Goal: Task Accomplishment & Management: Use online tool/utility

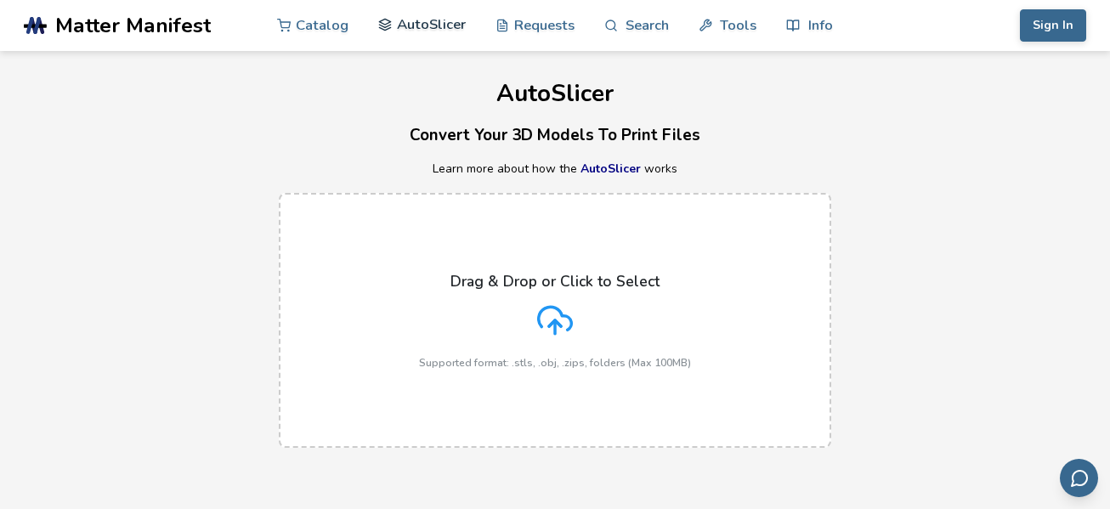
click at [410, 20] on link "AutoSlicer" at bounding box center [422, 24] width 88 height 51
click at [1050, 22] on button "Sign In" at bounding box center [1053, 25] width 66 height 32
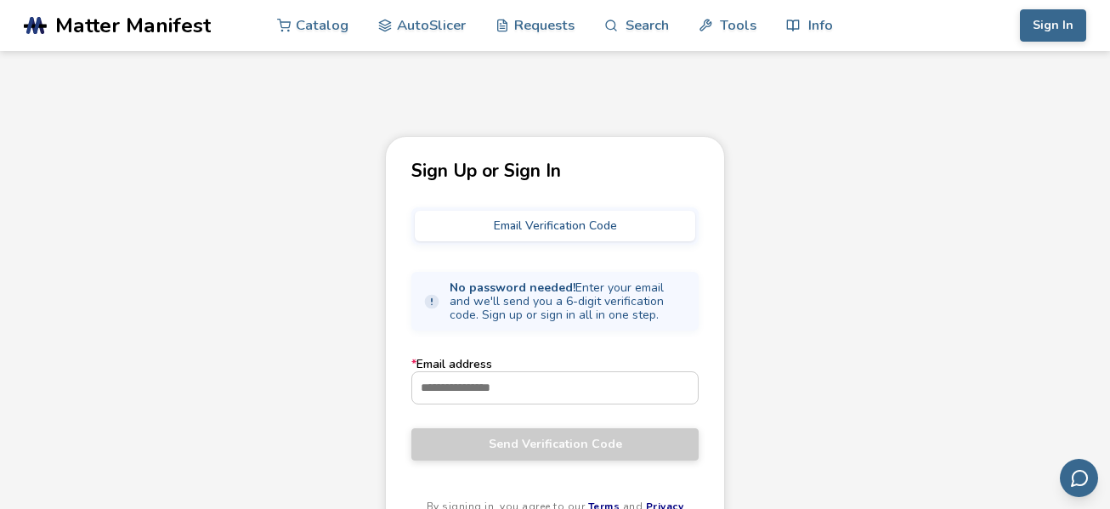
click at [845, 336] on div "Sign Up or Sign In Email Verification Code No password needed! Enter your email…" at bounding box center [555, 366] width 1110 height 461
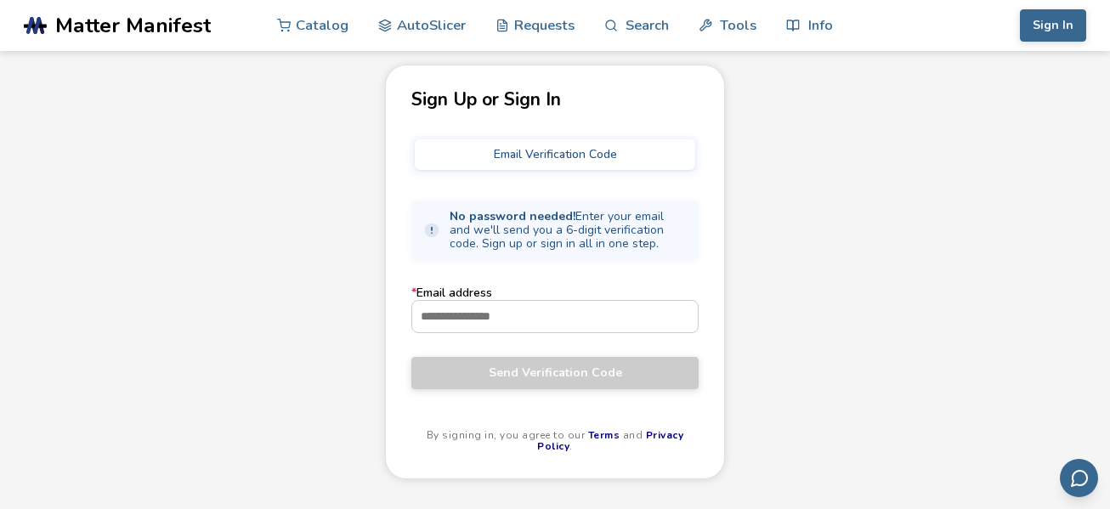
scroll to position [75, 0]
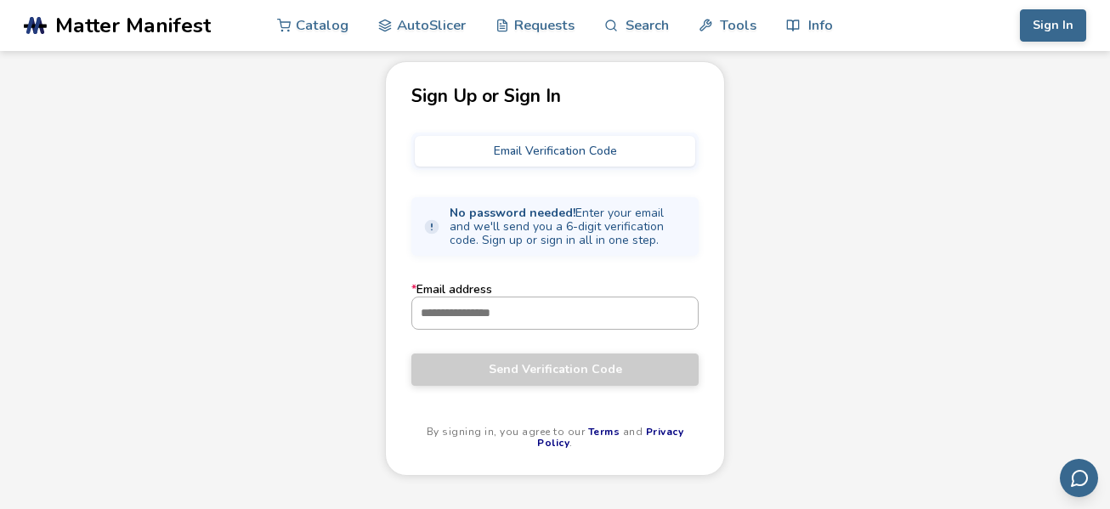
click at [625, 323] on input "* Email address" at bounding box center [554, 312] width 285 height 31
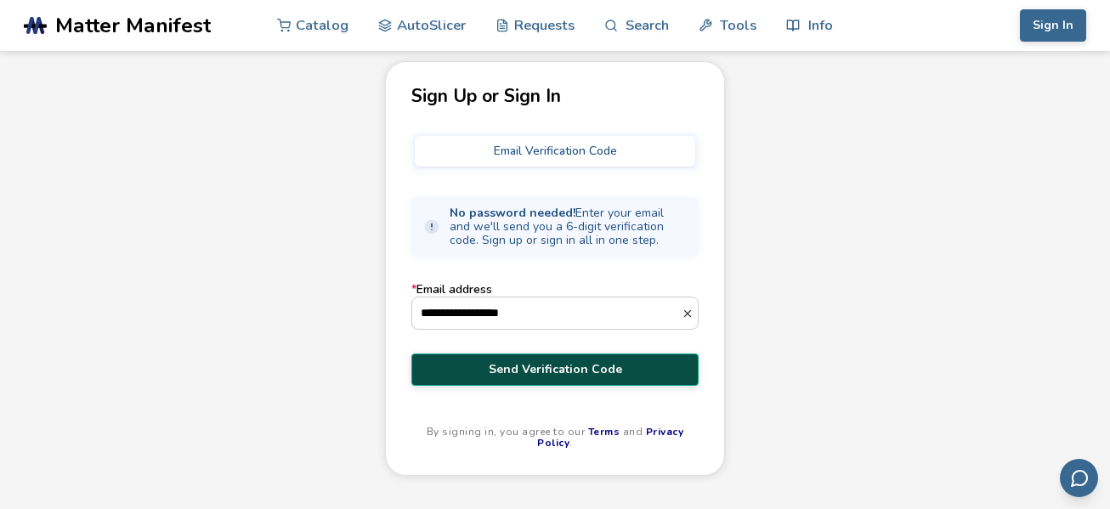
type input "**********"
click at [589, 374] on span "Send Verification Code" at bounding box center [555, 370] width 262 height 14
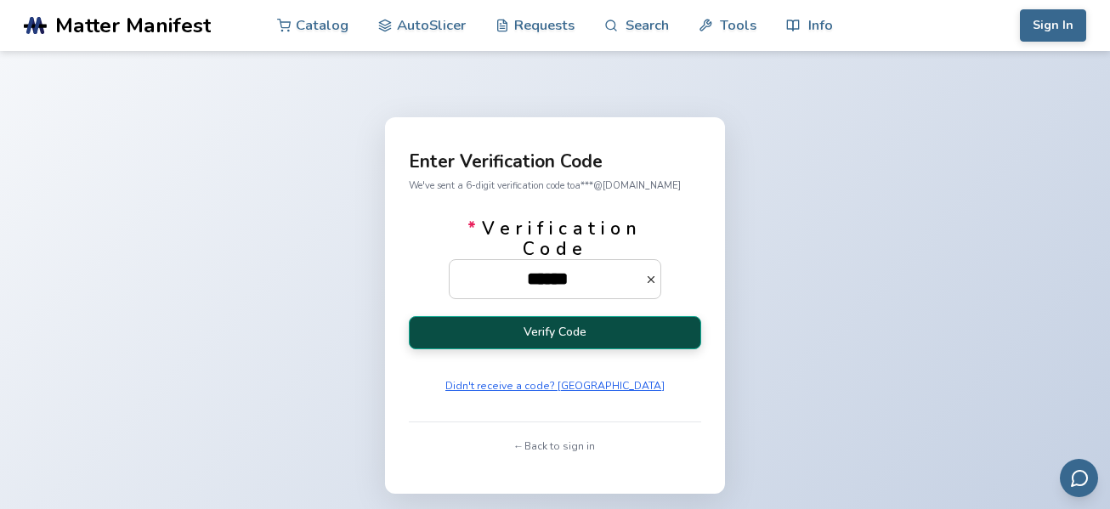
type input "******"
click at [585, 331] on button "Verify Code" at bounding box center [555, 332] width 292 height 33
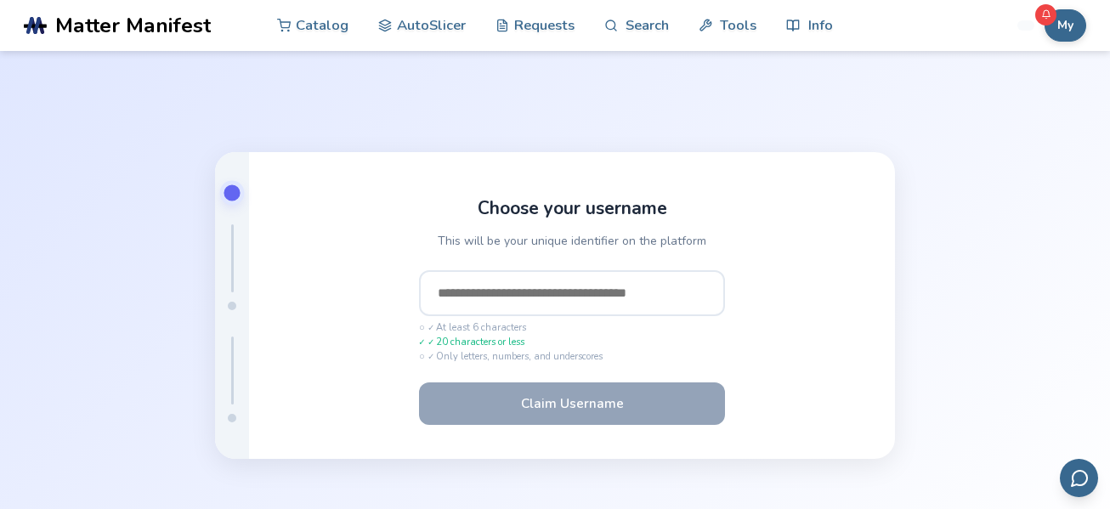
click at [562, 285] on input "text" at bounding box center [572, 293] width 306 height 46
click at [554, 299] on input "*****" at bounding box center [572, 293] width 306 height 46
type input "*"
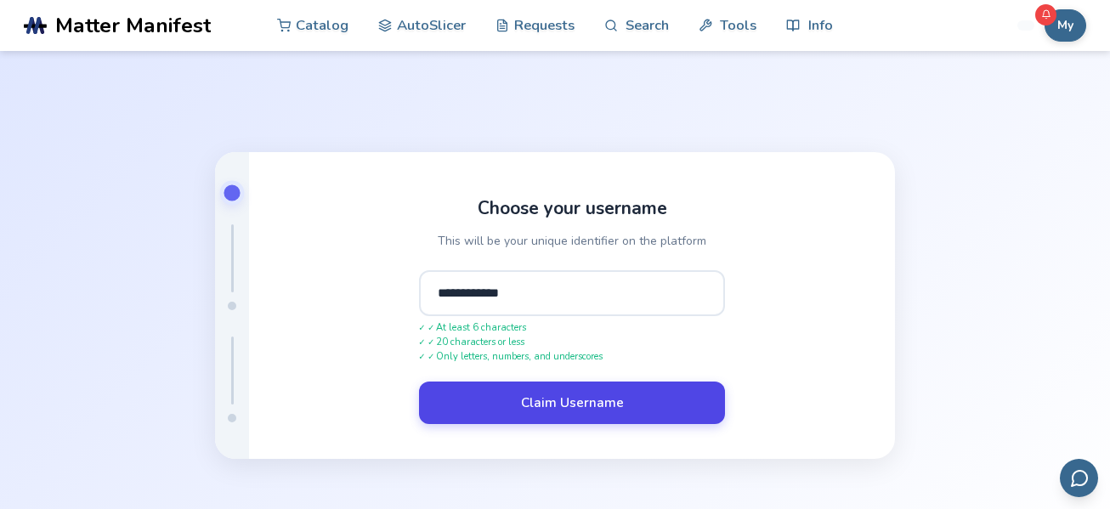
type input "**********"
click at [551, 404] on button "Claim Username" at bounding box center [572, 402] width 306 height 42
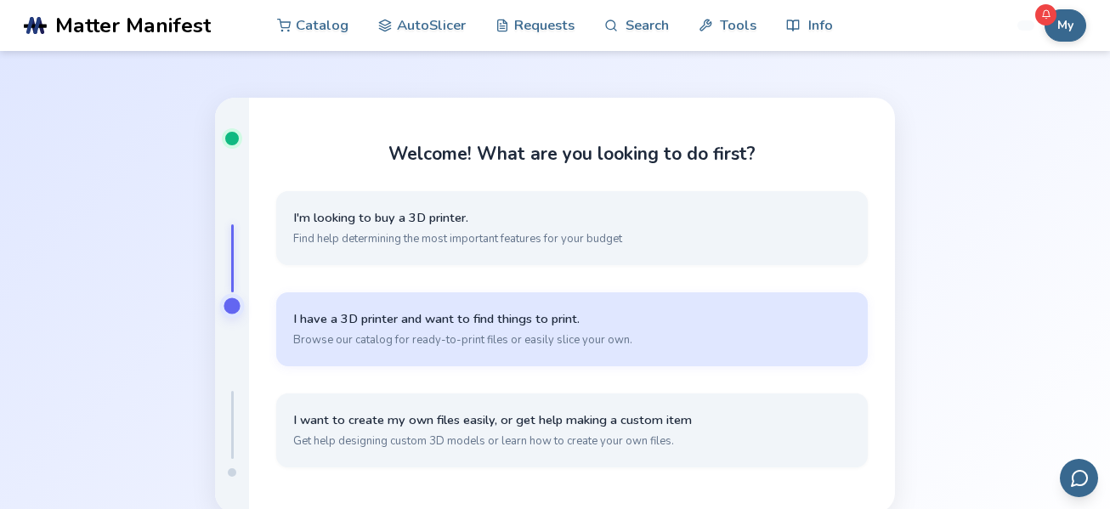
click at [564, 329] on button "I have a 3D printer and want to find things to print. Browse our catalog for re…" at bounding box center [571, 329] width 591 height 74
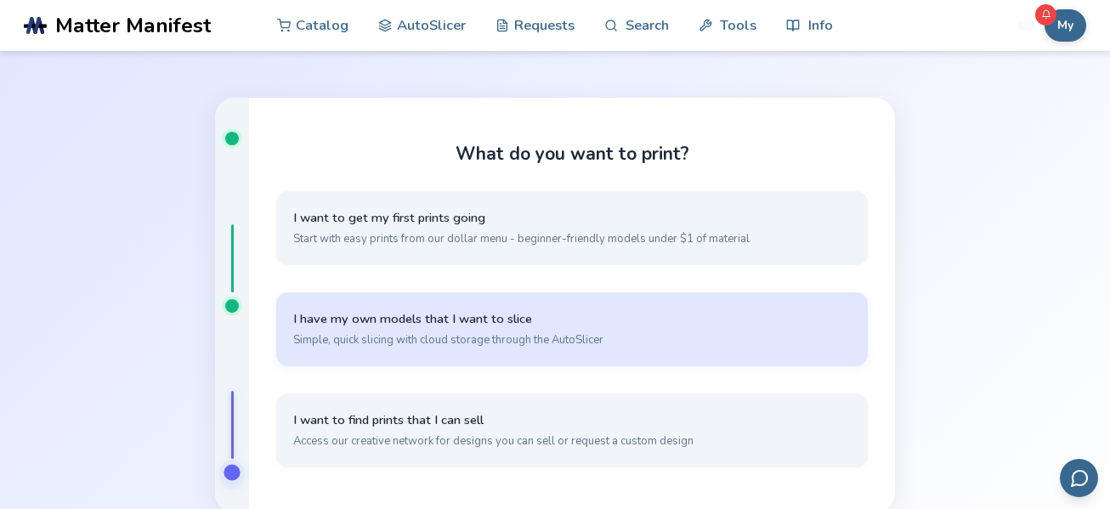
click at [564, 329] on button "I have my own models that I want to slice Simple, quick slicing with cloud stor…" at bounding box center [571, 329] width 591 height 74
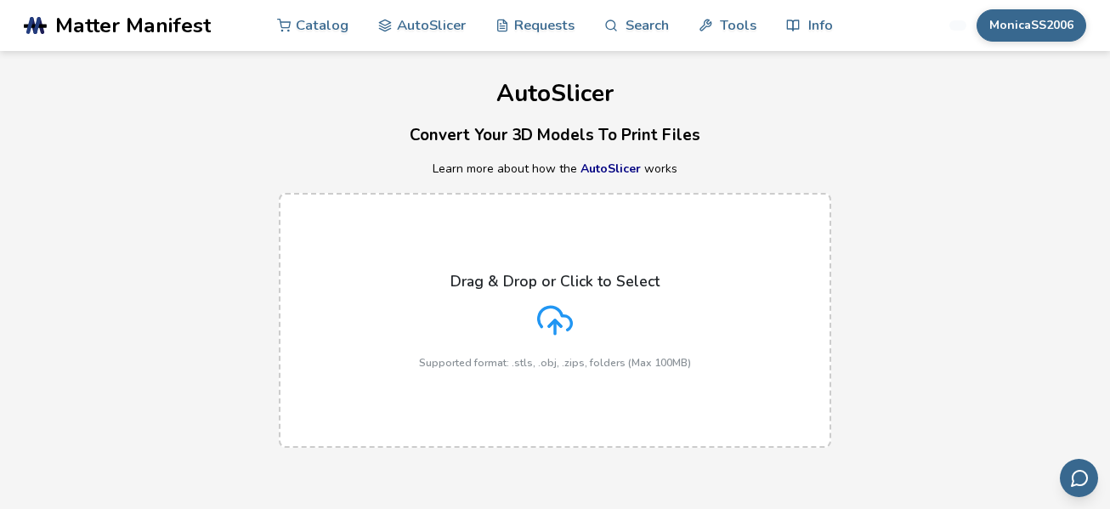
click at [564, 329] on icon at bounding box center [555, 320] width 36 height 36
click at [0, 0] on input "Drag & Drop or Click to Select Supported format: .stls, .obj, .zips, folders (M…" at bounding box center [0, 0] width 0 height 0
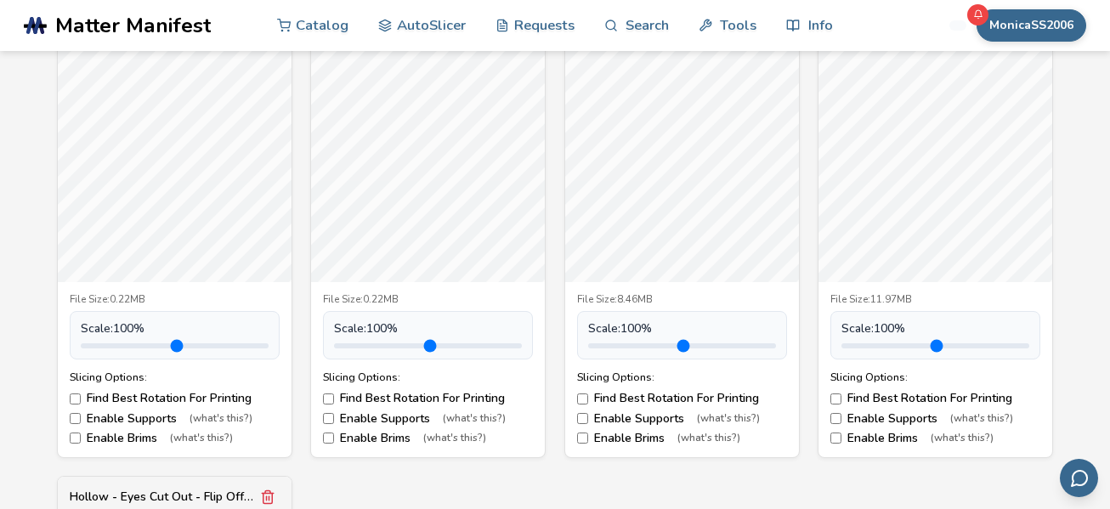
scroll to position [696, 0]
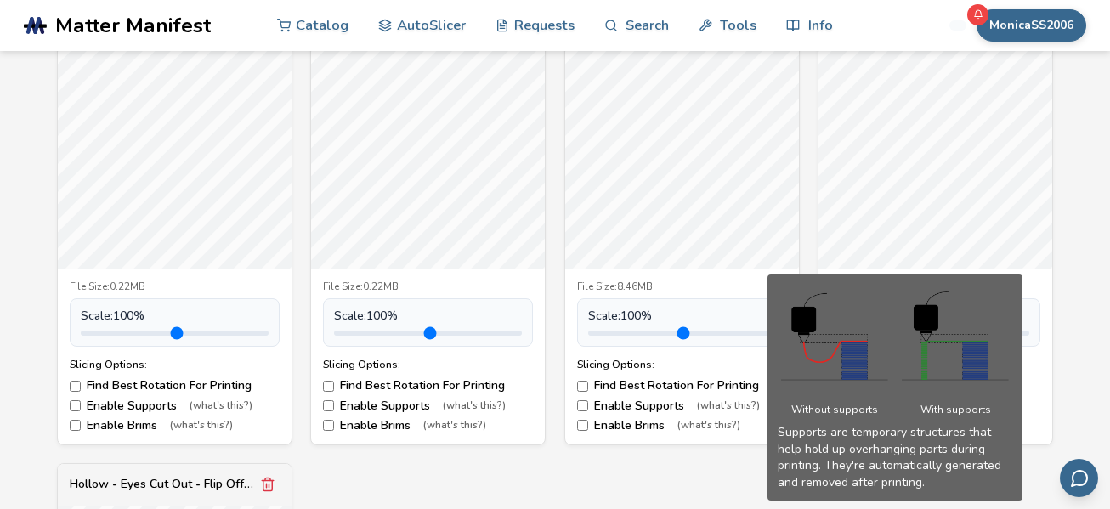
click at [743, 405] on span "(what's this?)" at bounding box center [728, 406] width 63 height 12
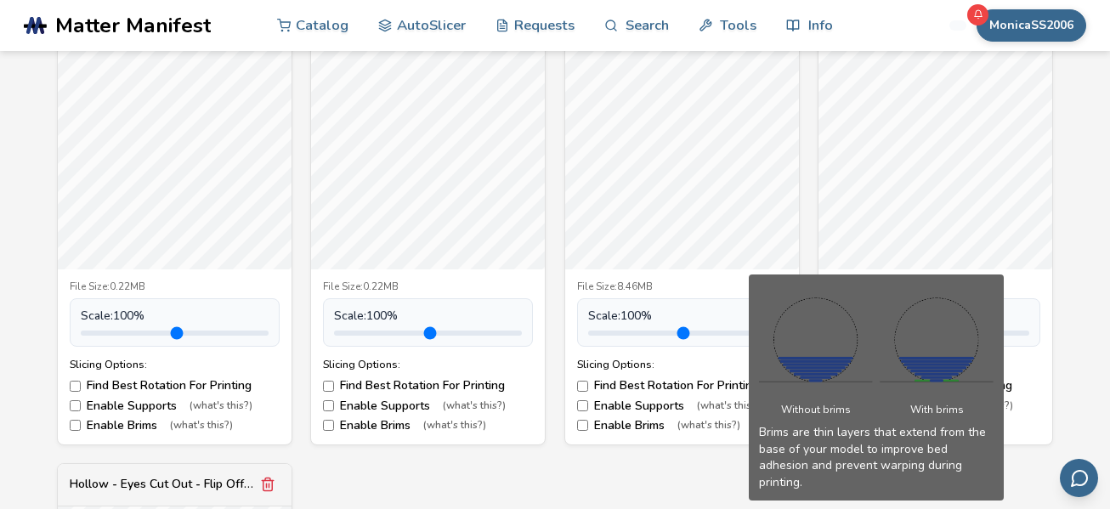
click at [707, 421] on span "(what's this?)" at bounding box center [708, 426] width 63 height 12
click at [588, 424] on label "Enable Brims (what's this?)" at bounding box center [682, 426] width 210 height 14
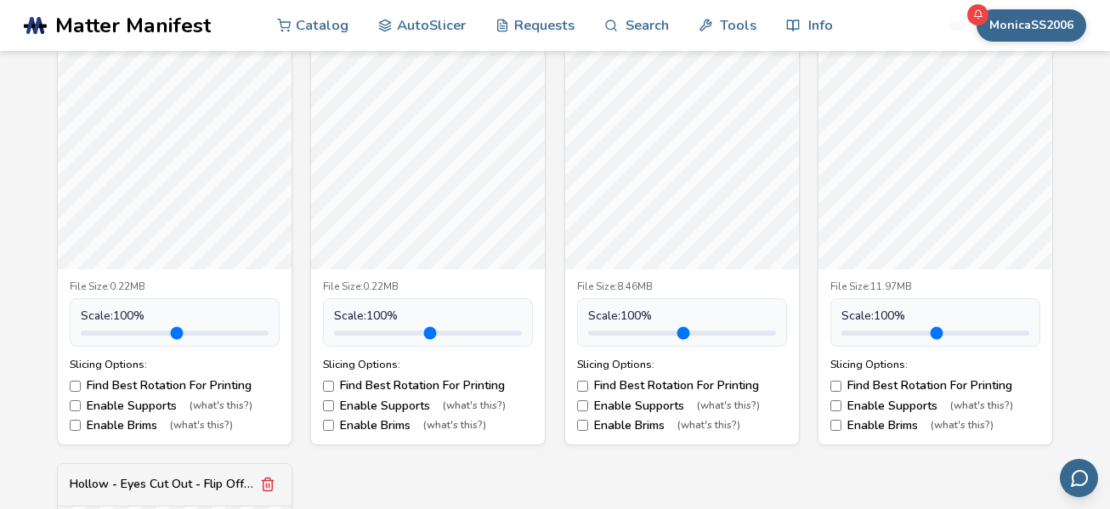
click at [635, 331] on input "range" at bounding box center [682, 333] width 188 height 5
click at [630, 332] on input "range" at bounding box center [682, 333] width 188 height 5
click at [634, 331] on input "range" at bounding box center [682, 333] width 188 height 5
drag, startPoint x: 634, startPoint y: 331, endPoint x: 646, endPoint y: 331, distance: 11.9
type input "***"
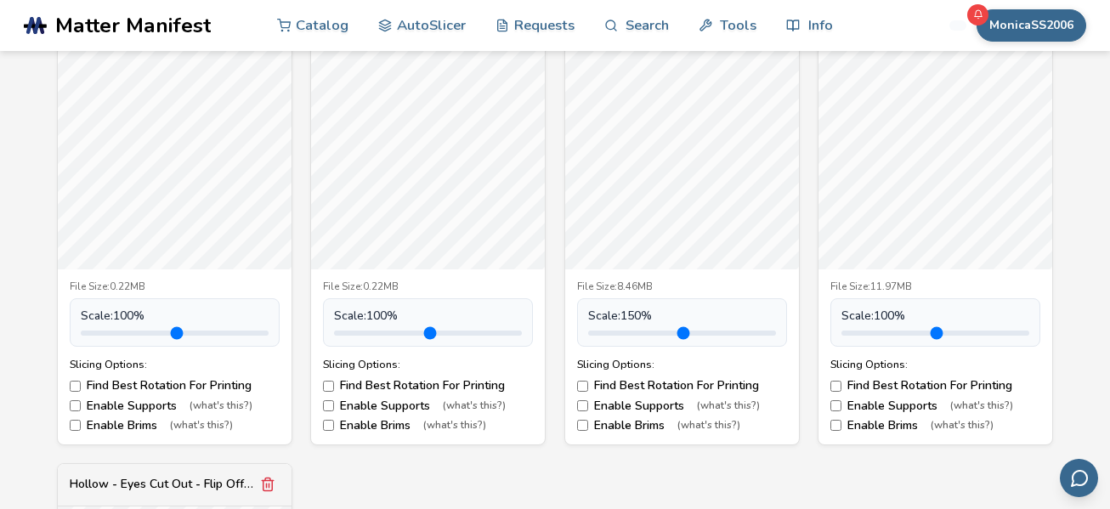
click at [646, 331] on input "range" at bounding box center [682, 333] width 188 height 5
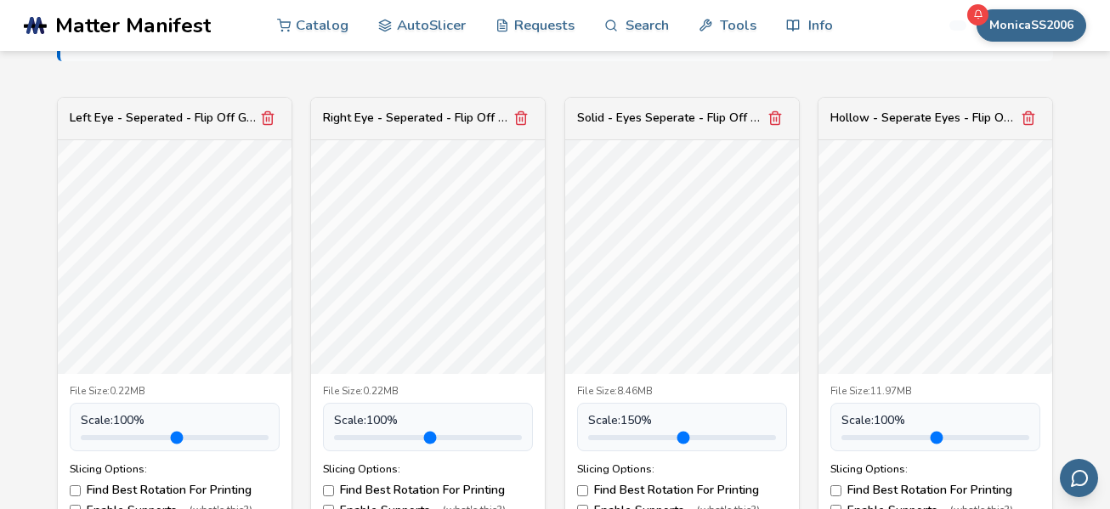
scroll to position [596, 0]
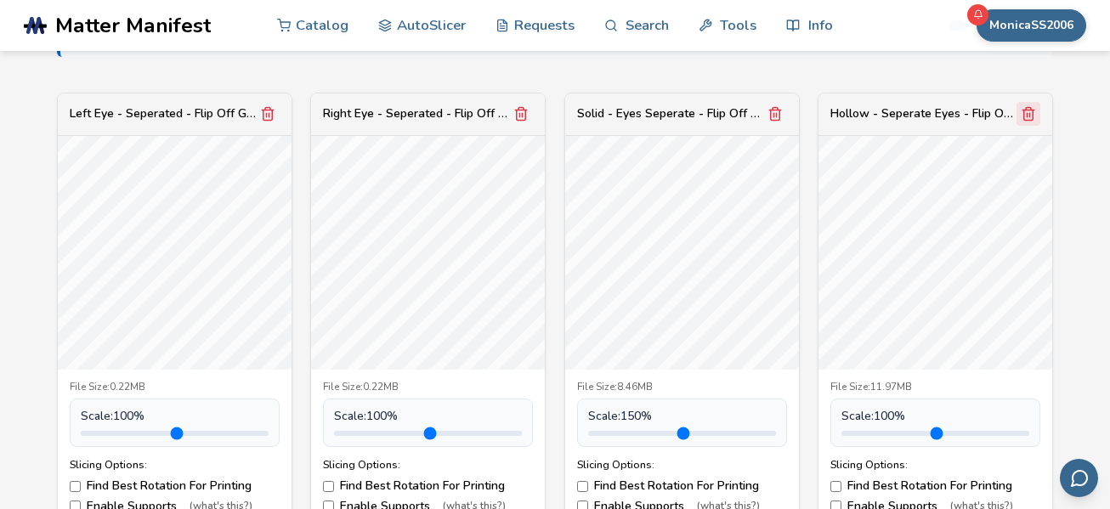
click at [1028, 115] on icon "Remove model" at bounding box center [1027, 113] width 15 height 15
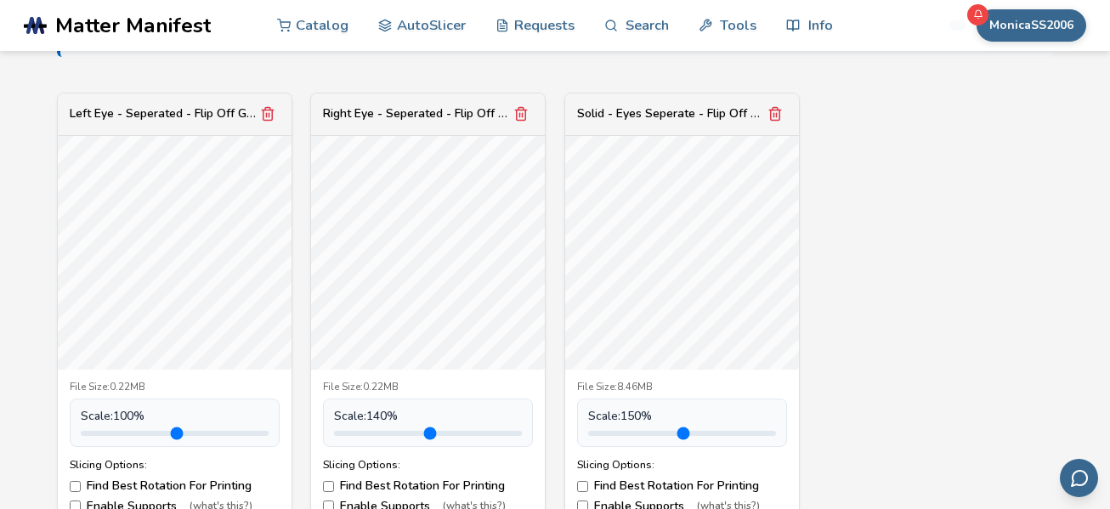
drag, startPoint x: 374, startPoint y: 435, endPoint x: 387, endPoint y: 435, distance: 13.6
type input "***"
click at [387, 435] on input "range" at bounding box center [428, 433] width 188 height 5
drag, startPoint x: 118, startPoint y: 432, endPoint x: 135, endPoint y: 432, distance: 17.0
type input "***"
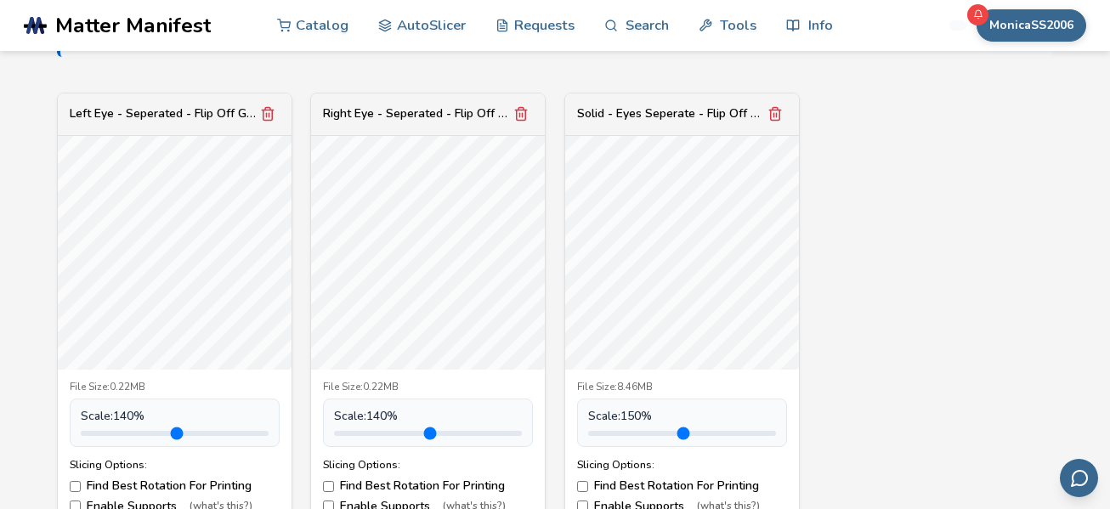
click at [135, 432] on input "range" at bounding box center [175, 433] width 188 height 5
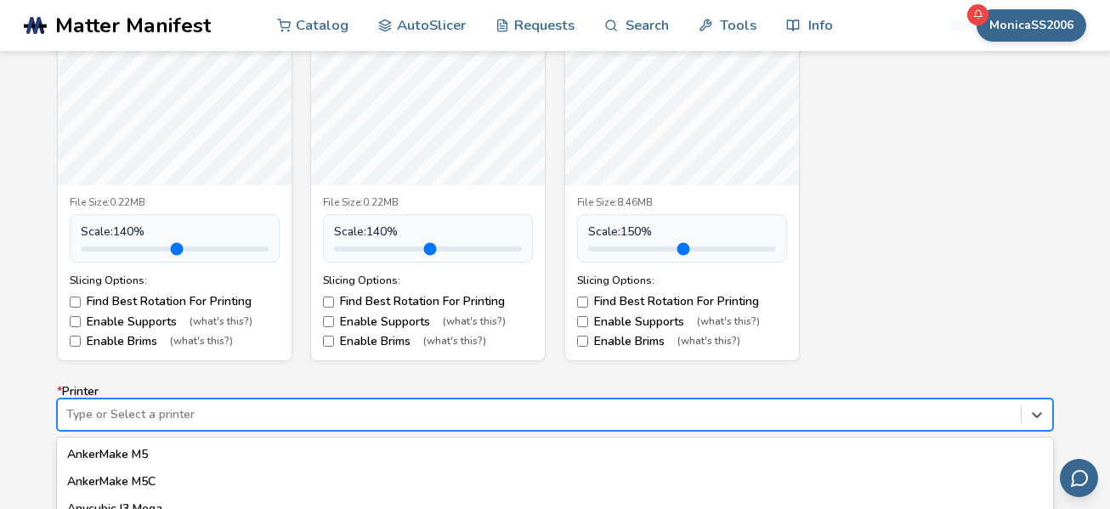
scroll to position [969, 0]
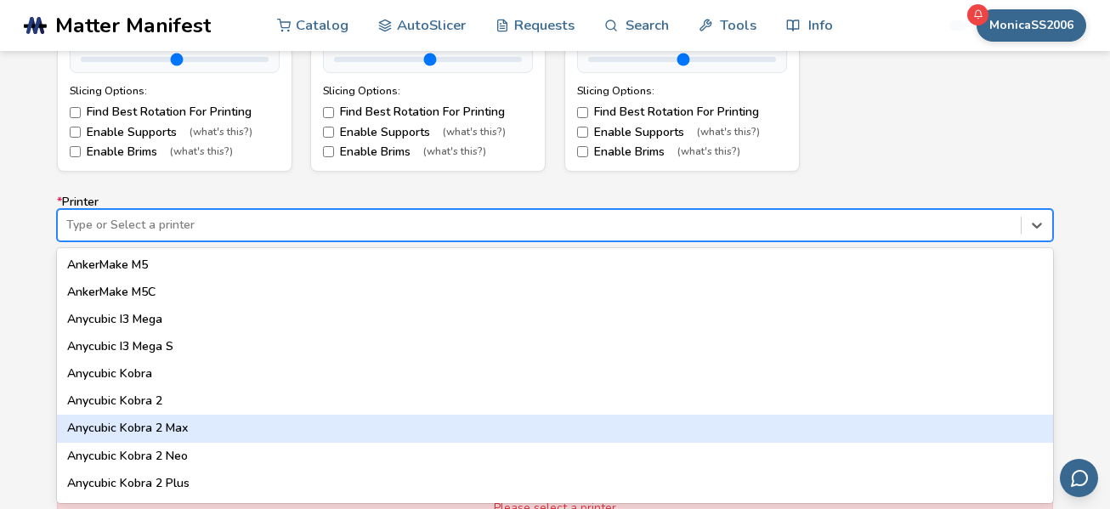
click at [103, 241] on div "64 results available. Use Up and Down to choose options, press Enter to select …" at bounding box center [555, 225] width 996 height 32
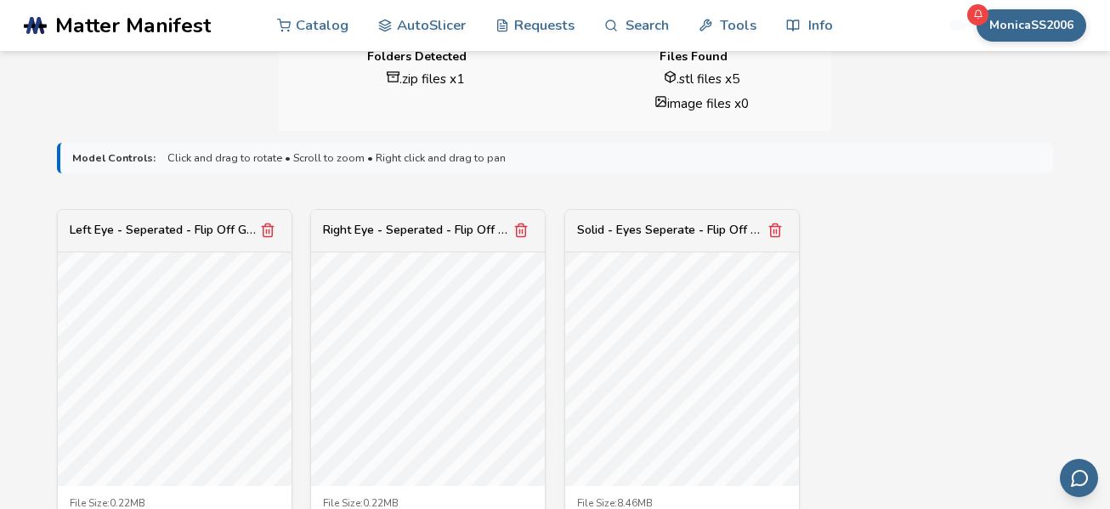
scroll to position [466, 0]
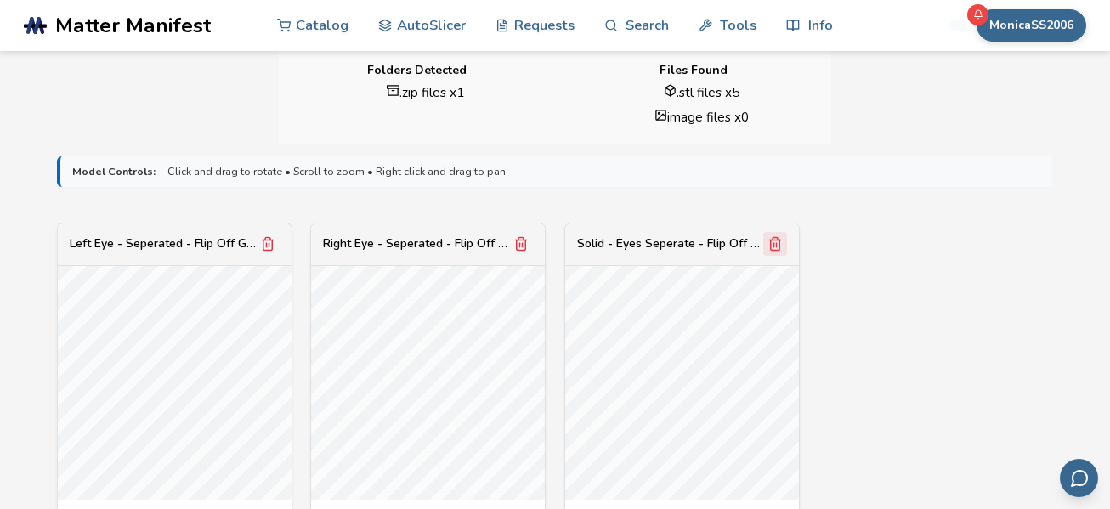
click at [515, 247] on icon "Remove model" at bounding box center [520, 243] width 15 height 15
click at [263, 247] on icon "Remove model" at bounding box center [267, 243] width 15 height 15
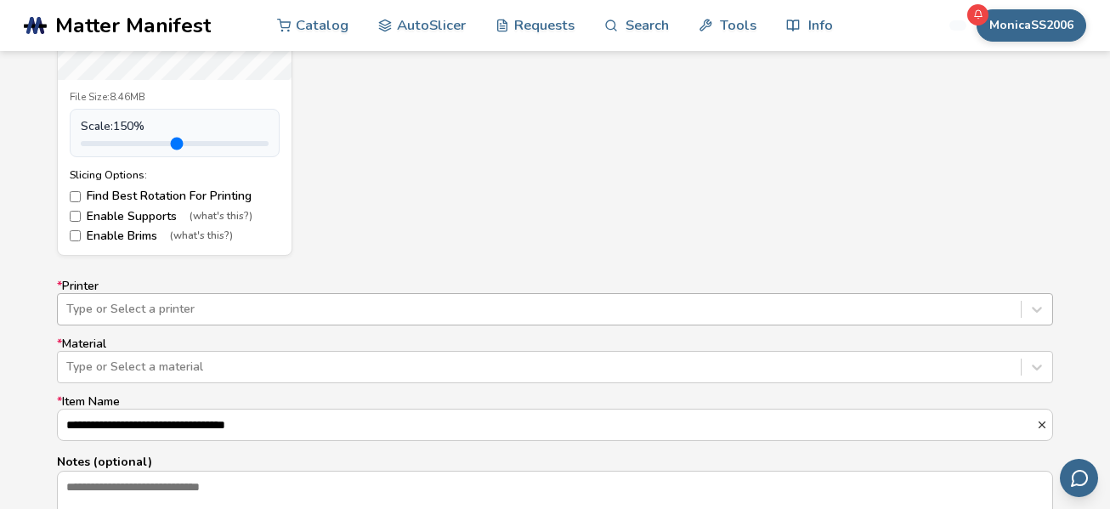
scroll to position [969, 0]
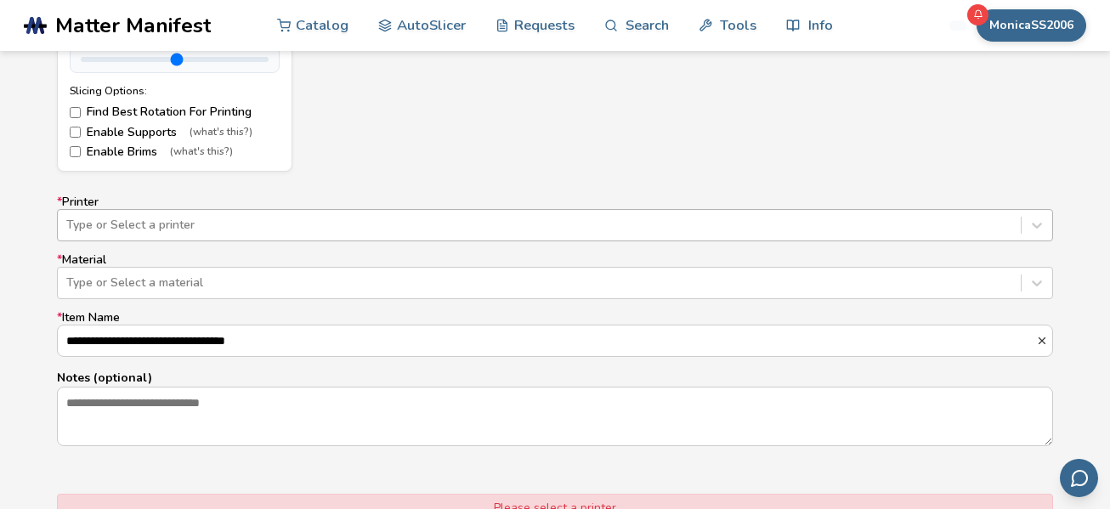
click at [987, 241] on div "Type or Select a printer" at bounding box center [555, 225] width 996 height 32
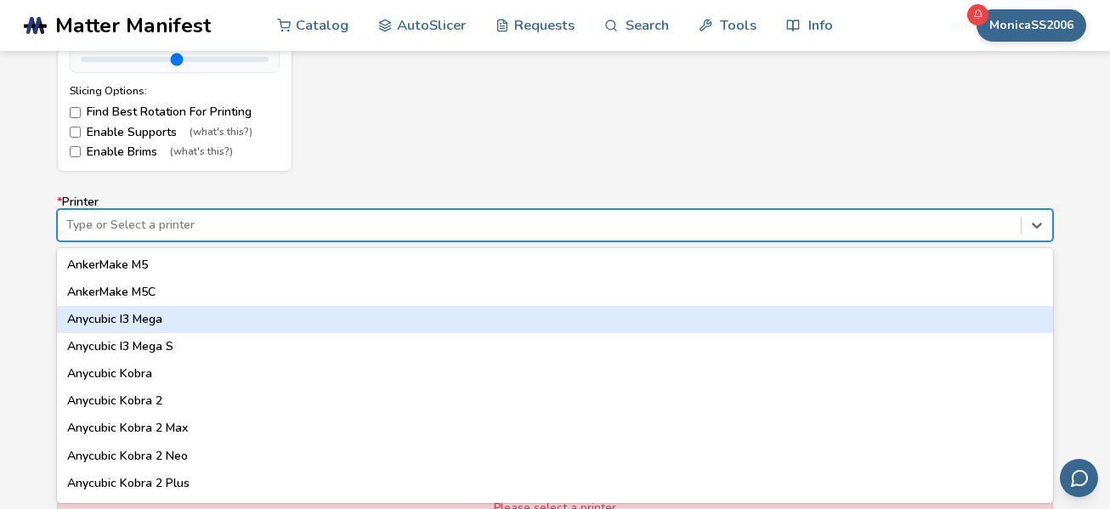
click at [986, 319] on div "Anycubic I3 Mega" at bounding box center [555, 319] width 996 height 27
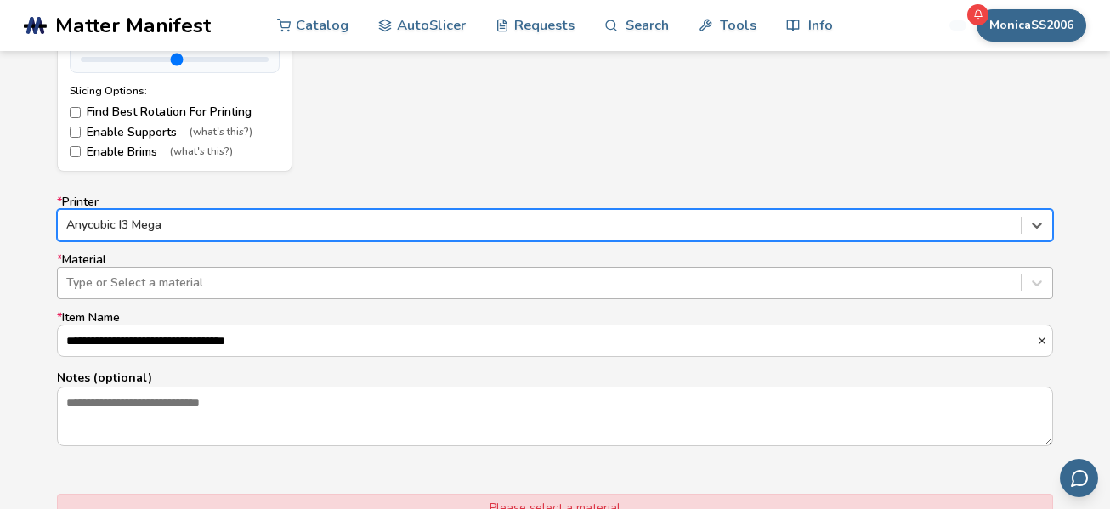
click at [983, 276] on div at bounding box center [539, 282] width 946 height 17
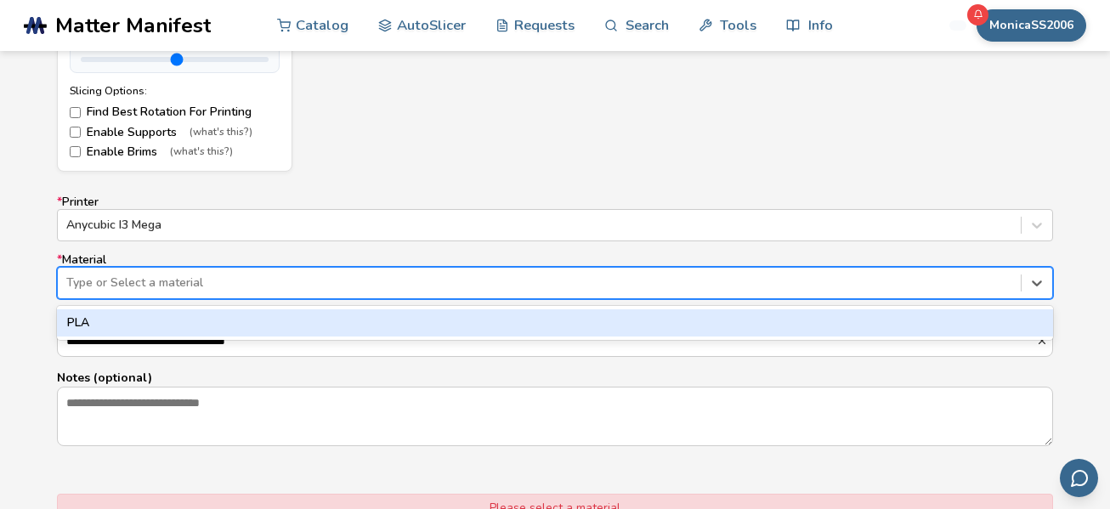
click at [948, 331] on div "PLA" at bounding box center [555, 322] width 996 height 27
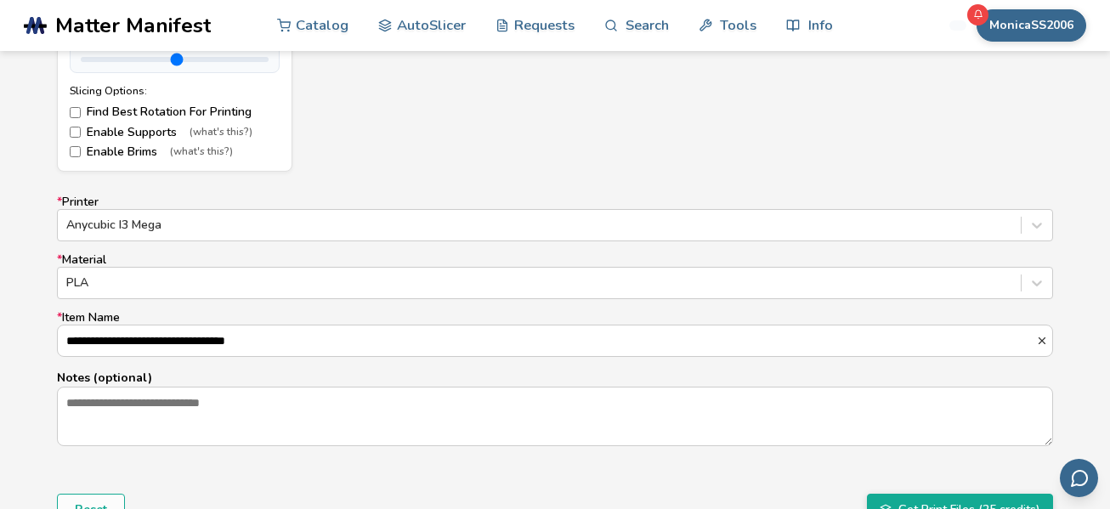
scroll to position [1, 0]
drag, startPoint x: 172, startPoint y: 342, endPoint x: 0, endPoint y: 353, distance: 172.0
click at [0, 353] on div "**********" at bounding box center [555, 117] width 1110 height 952
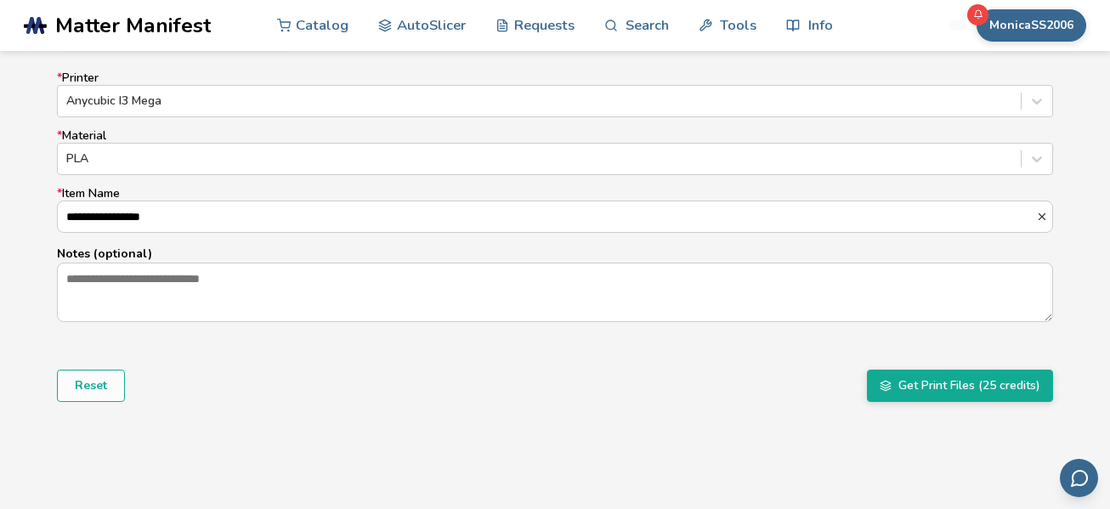
scroll to position [1104, 0]
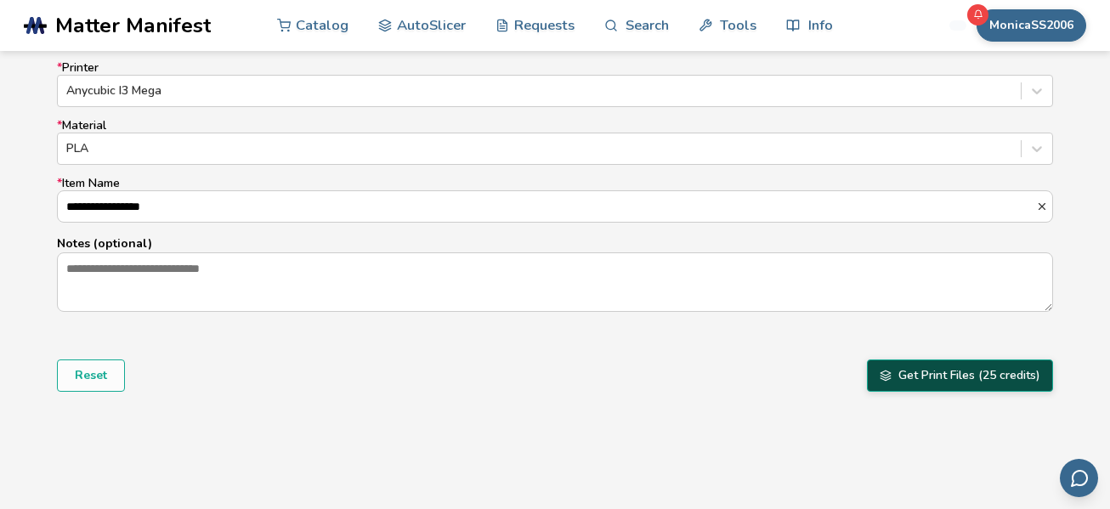
type input "**********"
click at [973, 376] on button "Get Print Files (25 credits)" at bounding box center [960, 375] width 186 height 32
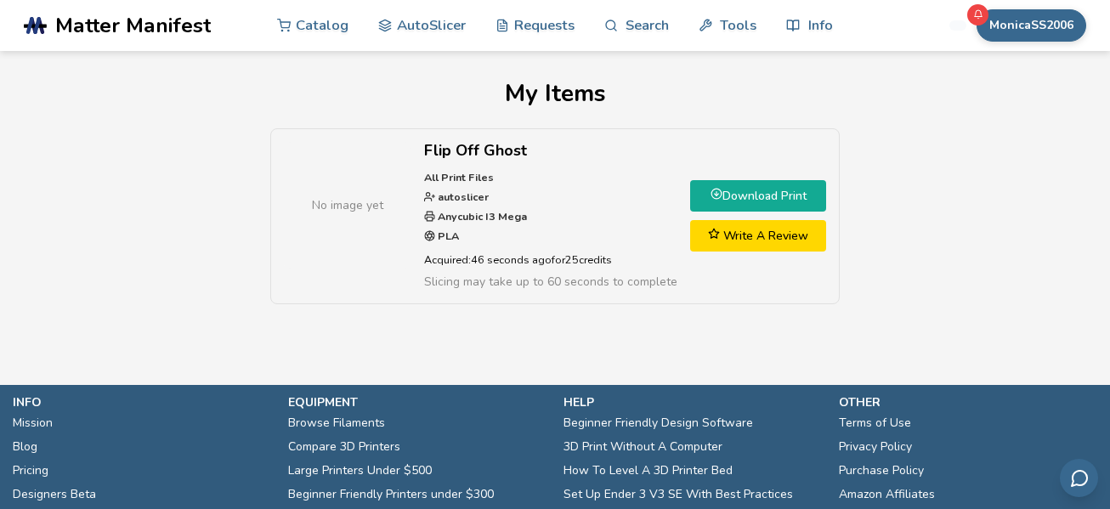
click at [186, 302] on div "No image yet Flip Off Ghost All Print Files autoslicer Anycubic I3 Mega PLA Acq…" at bounding box center [555, 224] width 1062 height 193
click at [716, 206] on link "Download Print" at bounding box center [758, 195] width 136 height 31
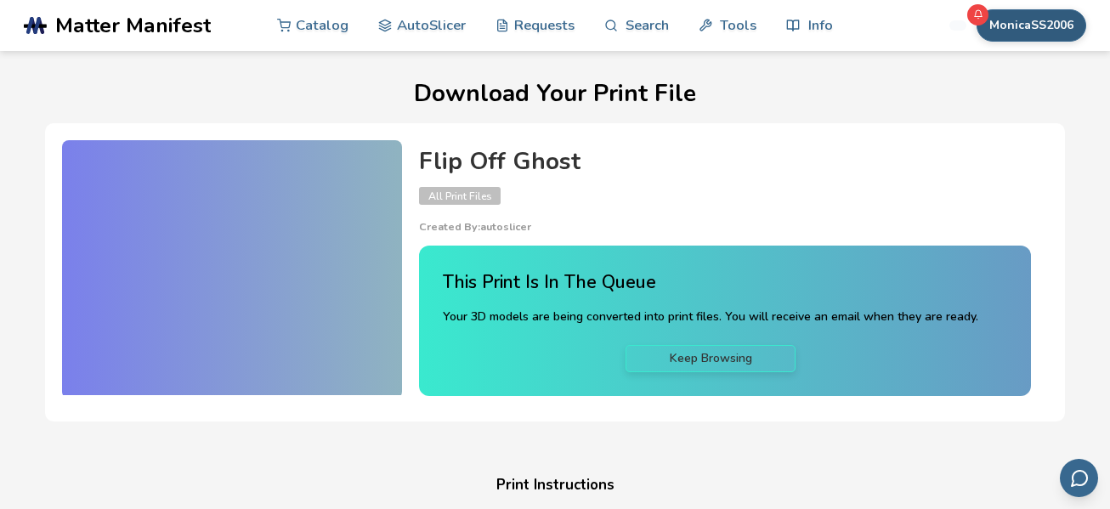
click at [1044, 30] on button "MonicaSS2006" at bounding box center [1031, 25] width 110 height 32
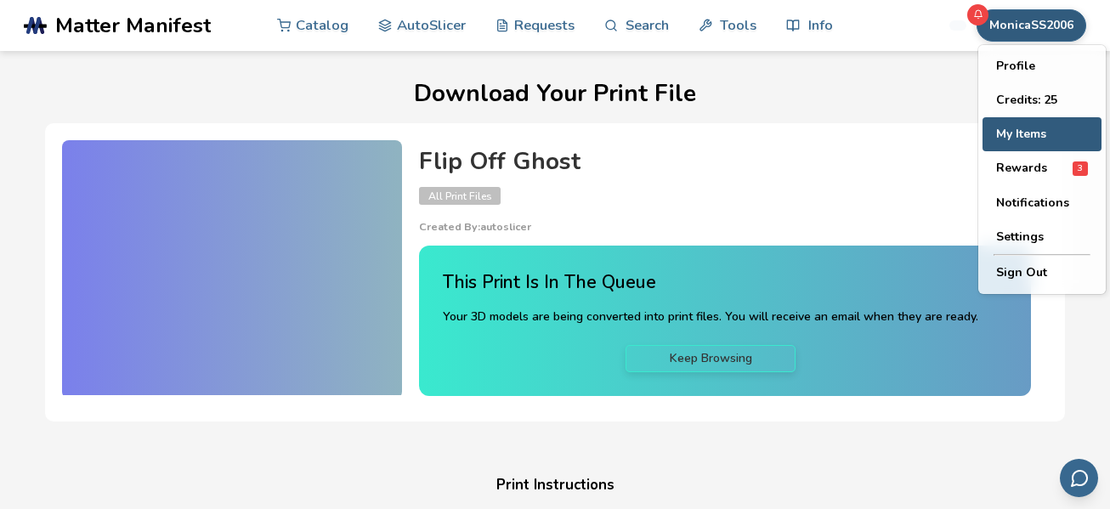
click at [1028, 131] on button "My Items" at bounding box center [1041, 134] width 119 height 34
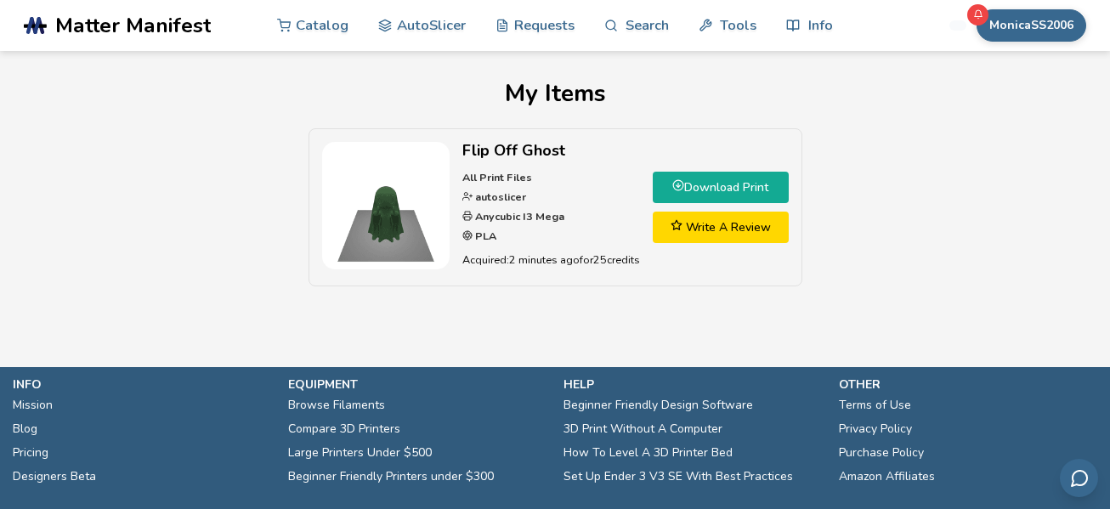
click at [730, 184] on link "Download Print" at bounding box center [721, 187] width 136 height 31
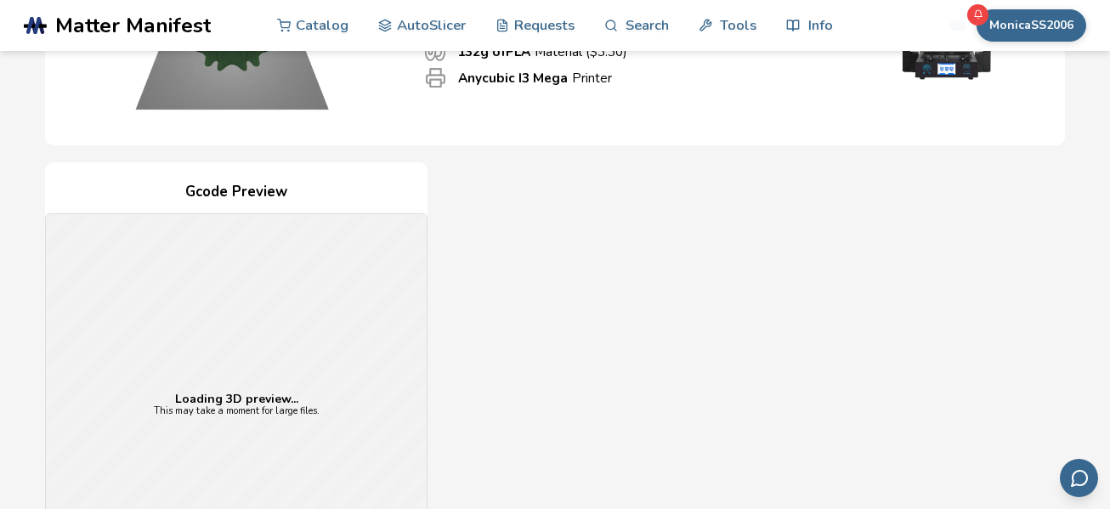
scroll to position [272, 0]
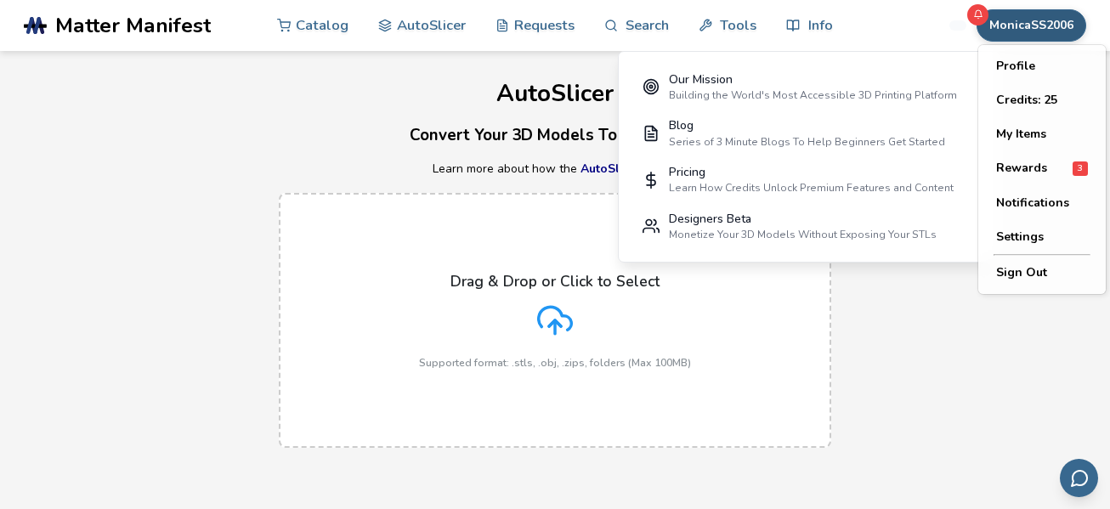
click at [1006, 25] on button "MonicaSS2006" at bounding box center [1031, 25] width 110 height 32
click at [1032, 131] on button "My Items" at bounding box center [1041, 134] width 119 height 34
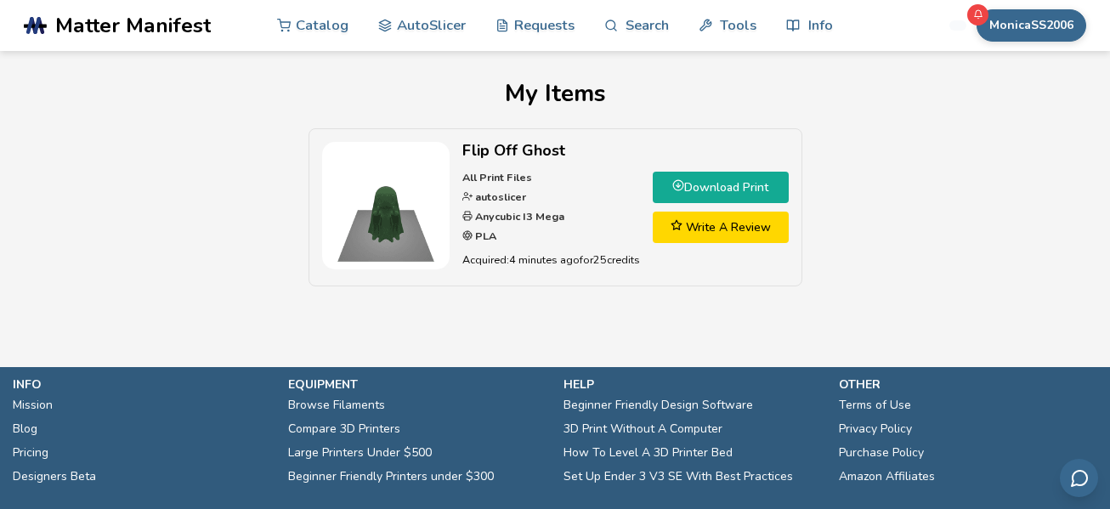
click at [724, 189] on link "Download Print" at bounding box center [721, 187] width 136 height 31
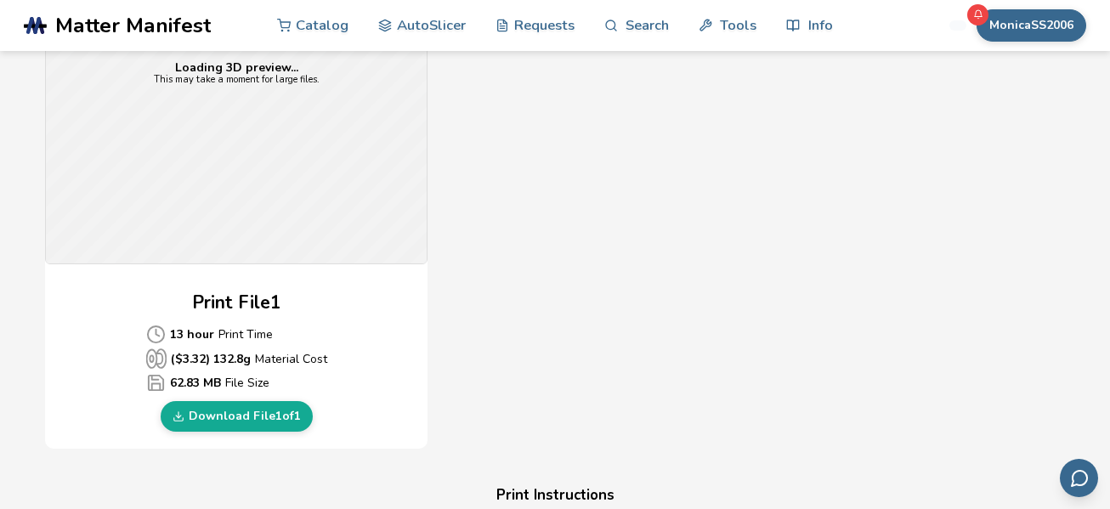
scroll to position [606, 0]
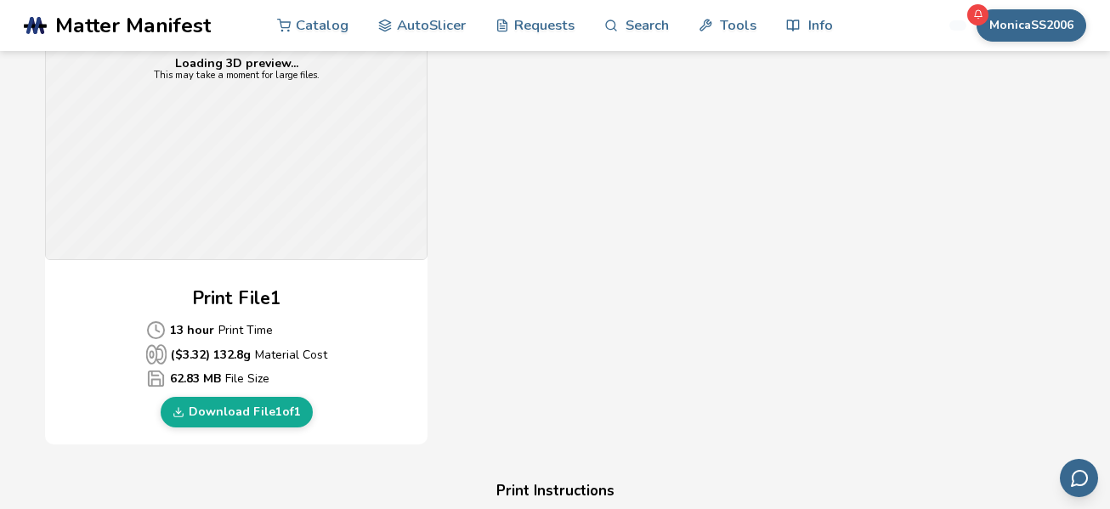
click at [288, 413] on link "Download File 1 of 1" at bounding box center [237, 412] width 152 height 31
click at [250, 412] on link "Download File 1 of 1" at bounding box center [237, 412] width 152 height 31
click at [975, 16] on icon at bounding box center [977, 14] width 10 height 10
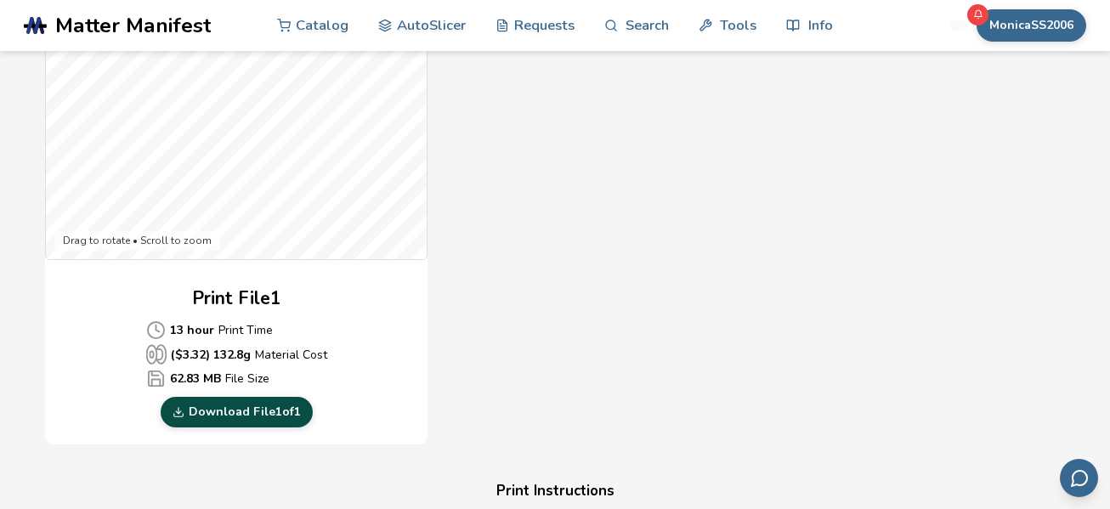
click at [237, 418] on link "Download File 1 of 1" at bounding box center [237, 412] width 152 height 31
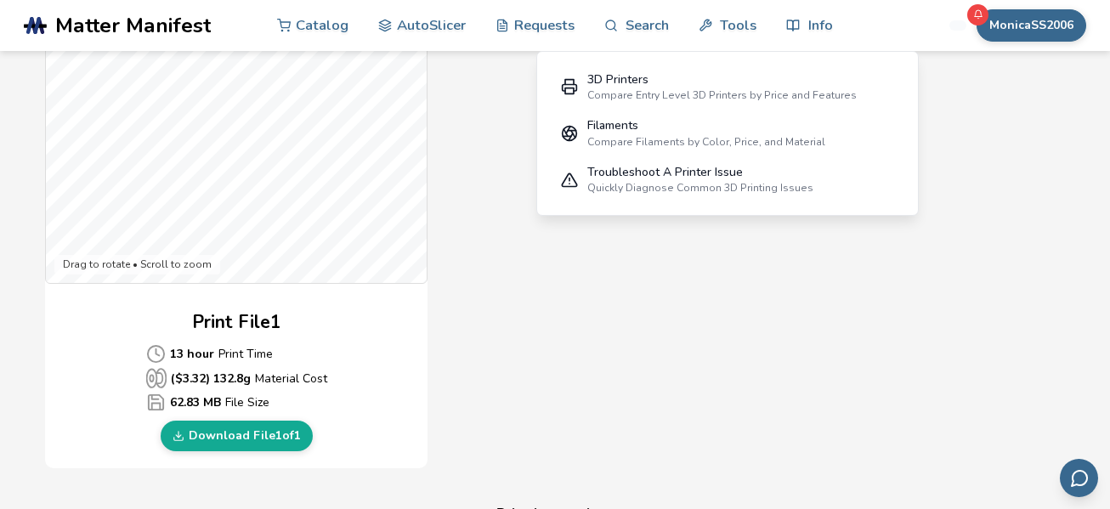
scroll to position [590, 0]
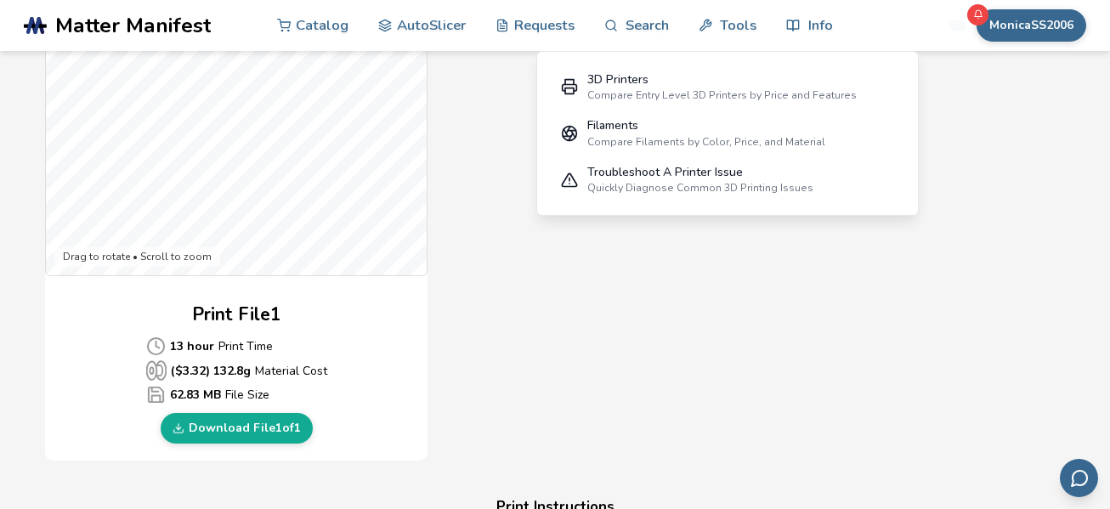
click at [1003, 152] on div "Gcode Preview Drag to rotate • Scroll to zoom Print File 1 13 hour Print Time (…" at bounding box center [555, 152] width 1020 height 619
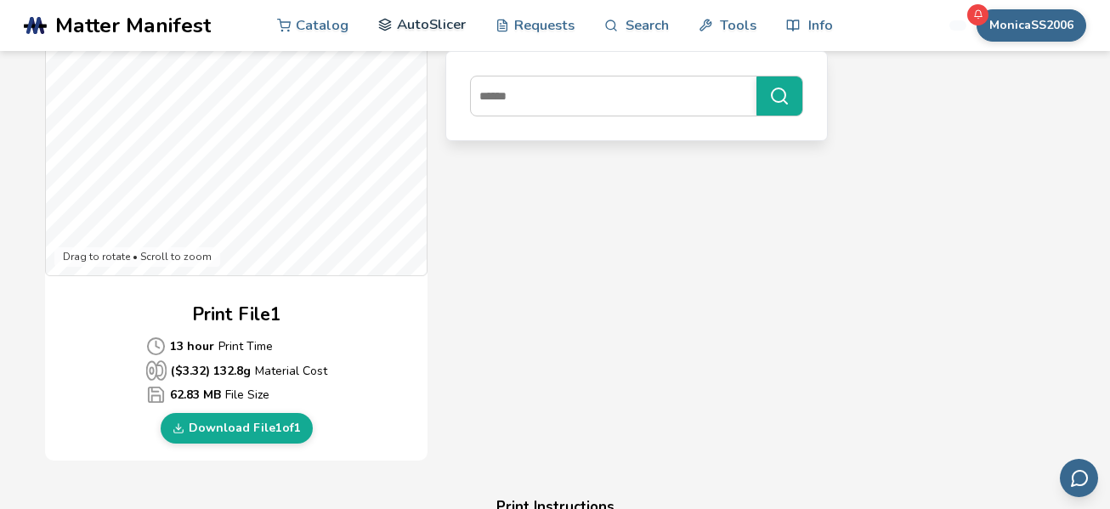
click at [424, 17] on link "AutoSlicer" at bounding box center [422, 24] width 88 height 51
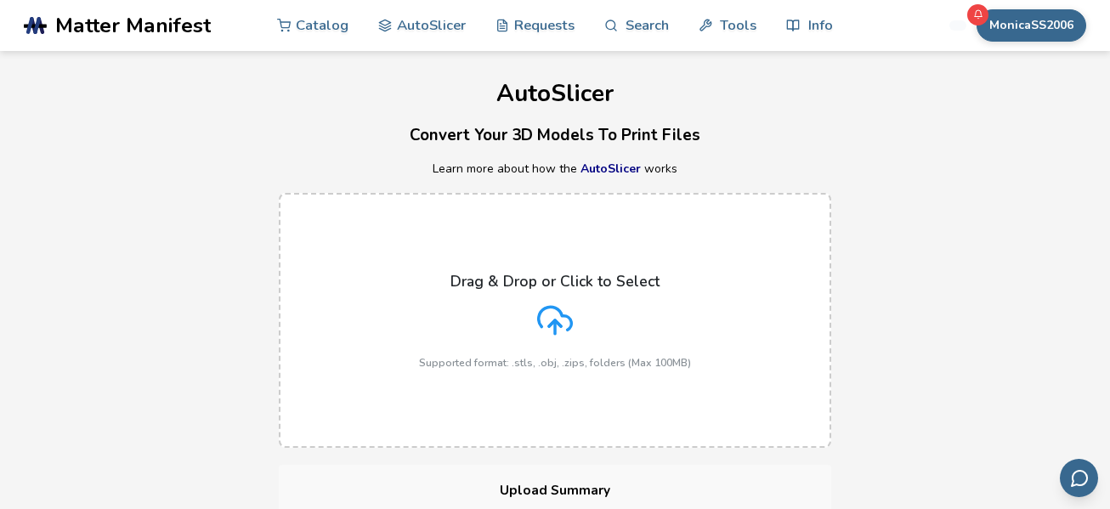
scroll to position [591, 0]
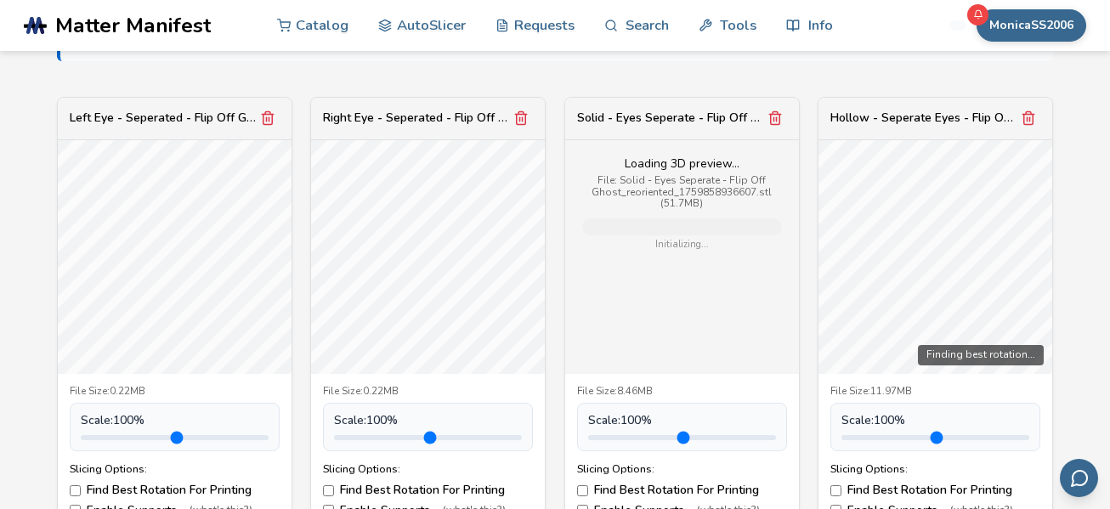
click at [774, 118] on icon "Remove model" at bounding box center [774, 117] width 15 height 15
click at [1020, 118] on icon "Remove model" at bounding box center [1027, 117] width 15 height 15
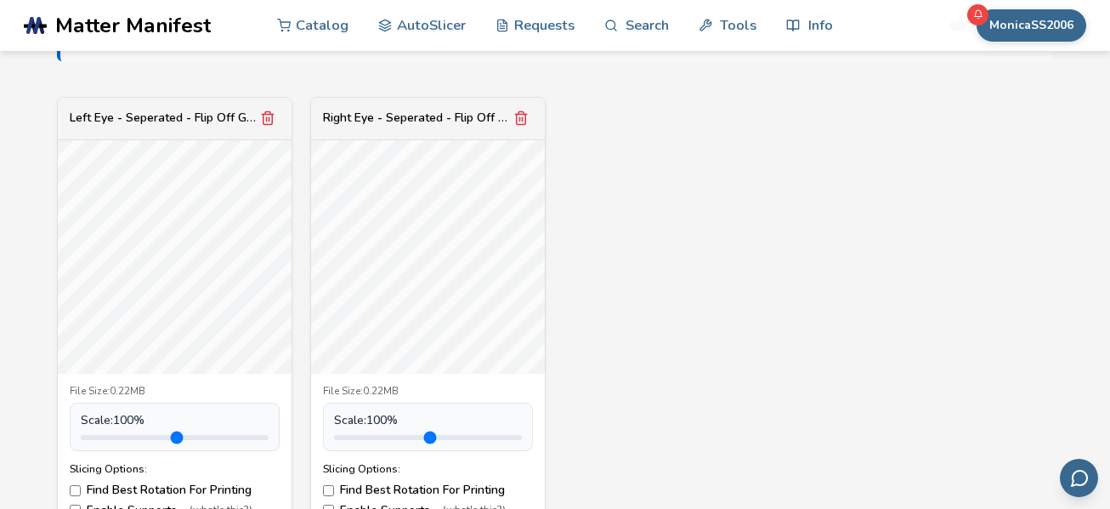
click at [126, 438] on input "range" at bounding box center [175, 437] width 188 height 5
type input "***"
click at [133, 439] on input "range" at bounding box center [175, 437] width 188 height 5
drag, startPoint x: 376, startPoint y: 436, endPoint x: 387, endPoint y: 438, distance: 11.2
type input "***"
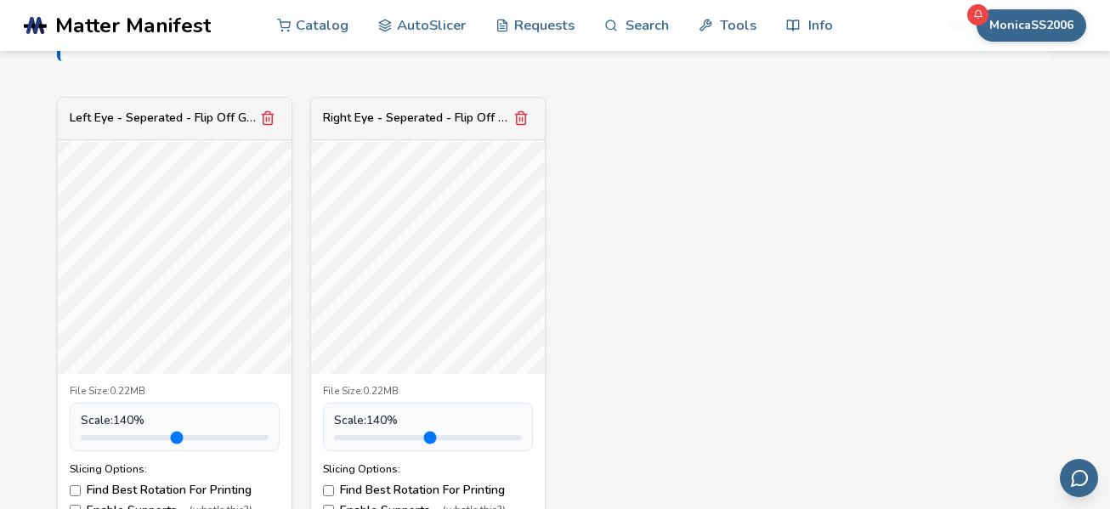
click at [387, 438] on input "range" at bounding box center [428, 437] width 188 height 5
click at [704, 370] on div "Left Eye - Seperated - Flip Off Ghost.stl File Size: 0.22MB Scale: 140 % Slicin…" at bounding box center [555, 323] width 996 height 453
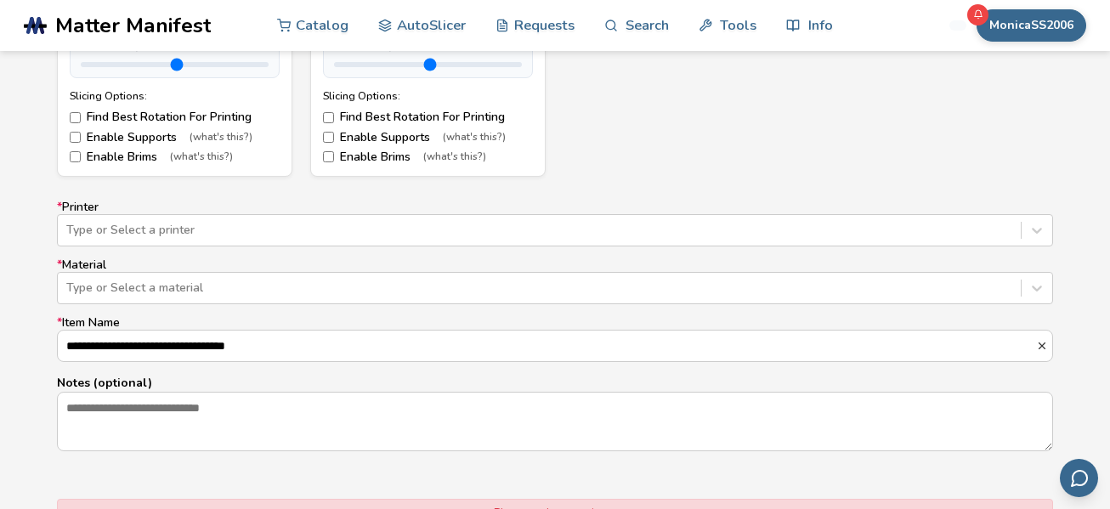
scroll to position [968, 0]
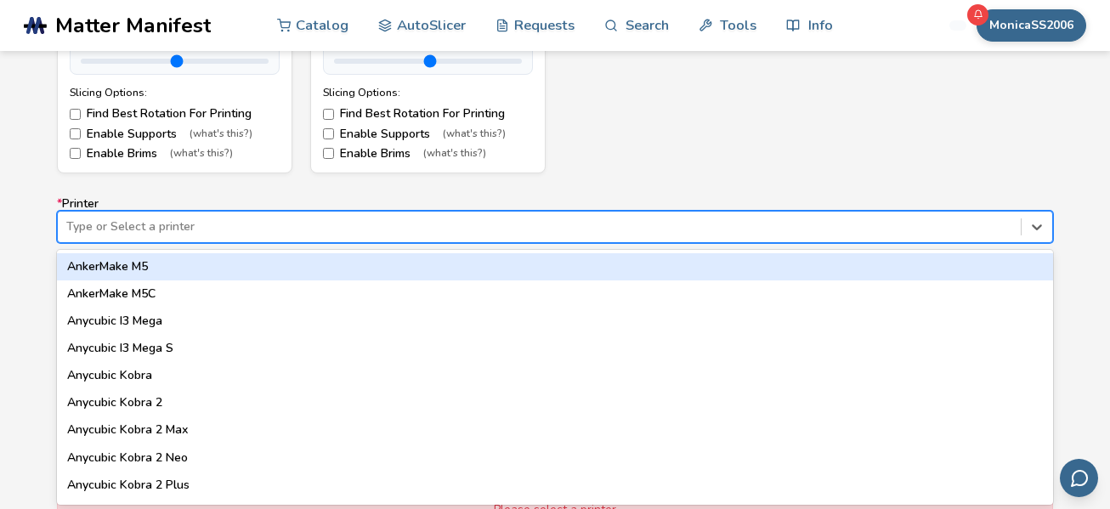
click at [1008, 232] on div at bounding box center [539, 226] width 946 height 17
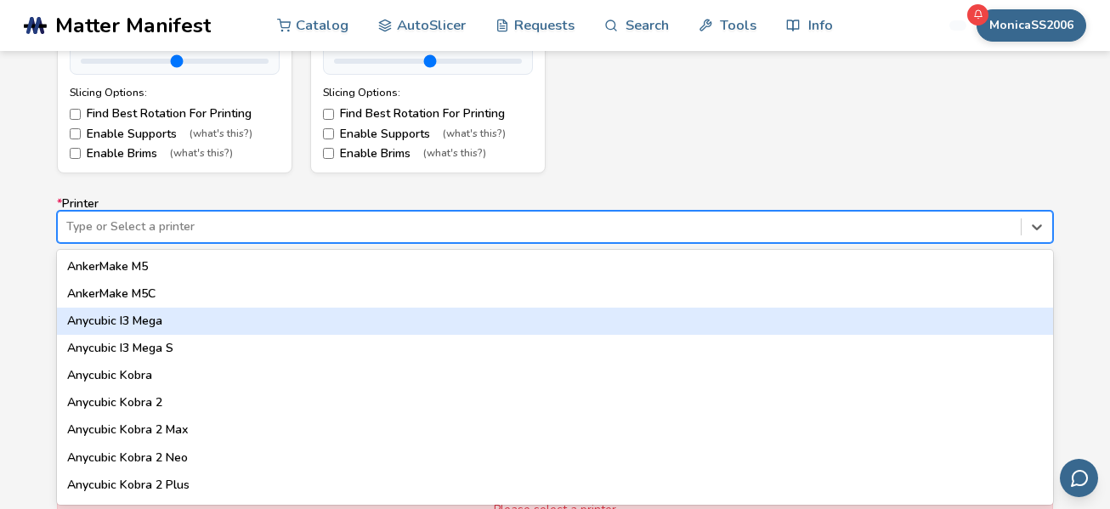
click at [394, 320] on div "Anycubic I3 Mega" at bounding box center [555, 321] width 996 height 27
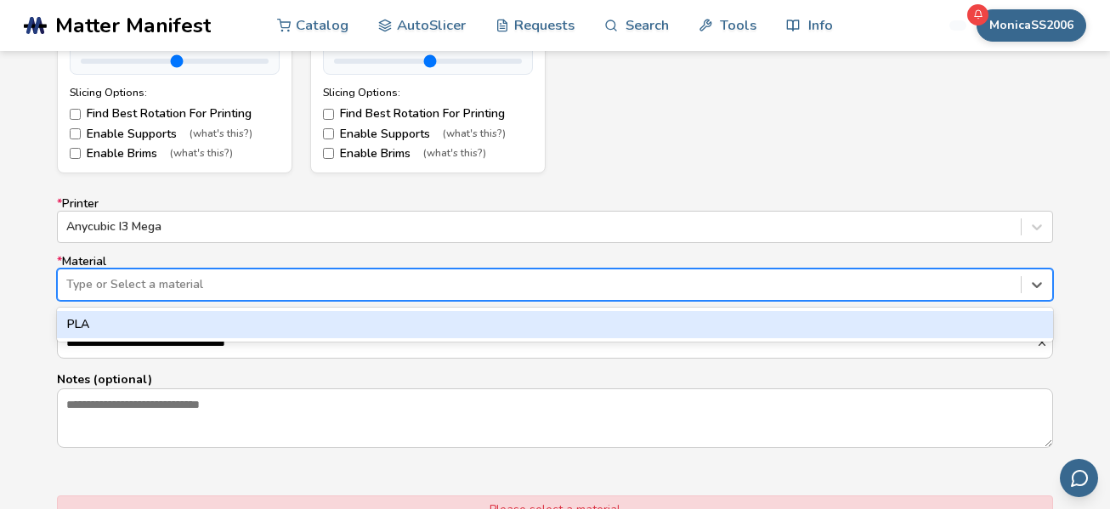
click at [396, 289] on div at bounding box center [539, 284] width 946 height 17
click at [372, 327] on div "PLA" at bounding box center [555, 324] width 996 height 27
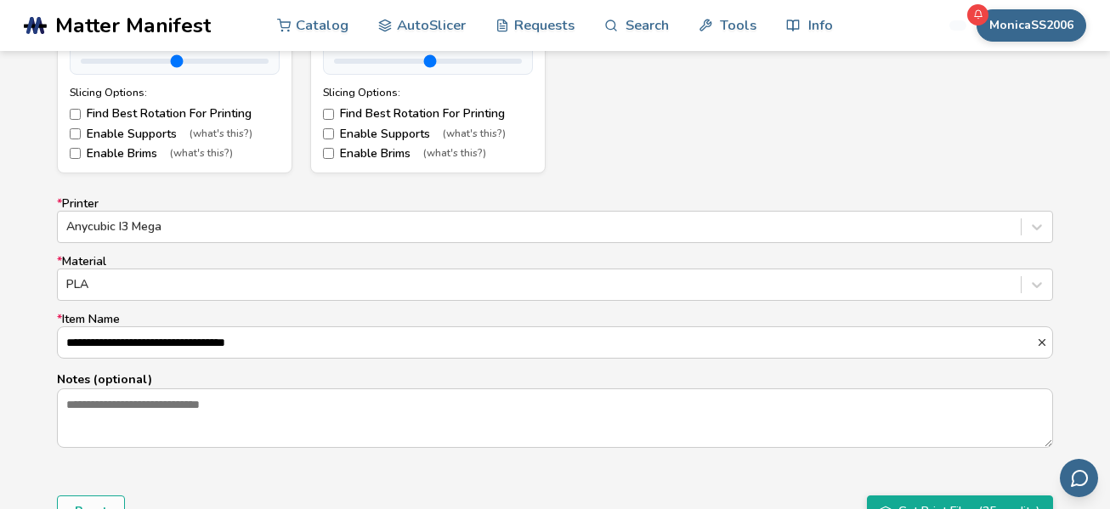
drag, startPoint x: 366, startPoint y: 343, endPoint x: 13, endPoint y: 369, distance: 354.4
click at [13, 369] on div "**********" at bounding box center [555, 118] width 1110 height 952
type input "**********"
click at [794, 189] on form "**********" at bounding box center [555, 90] width 1020 height 897
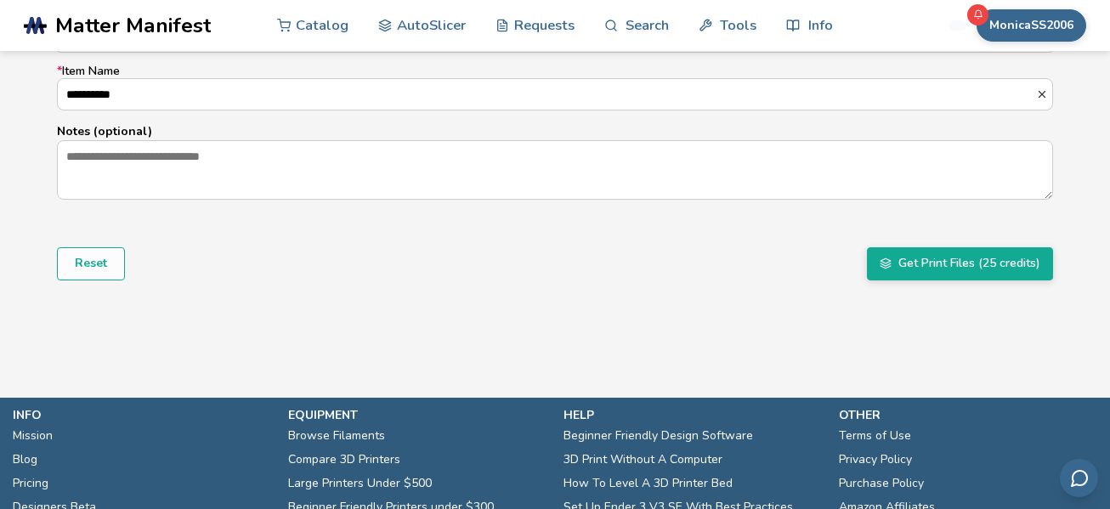
scroll to position [1225, 0]
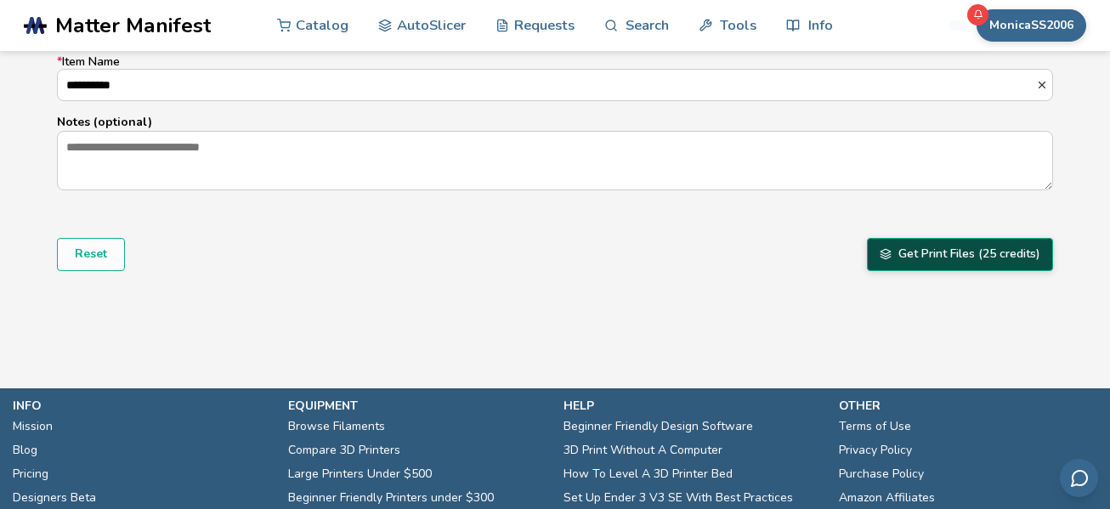
click at [966, 253] on button "Get Print Files (25 credits)" at bounding box center [960, 254] width 186 height 32
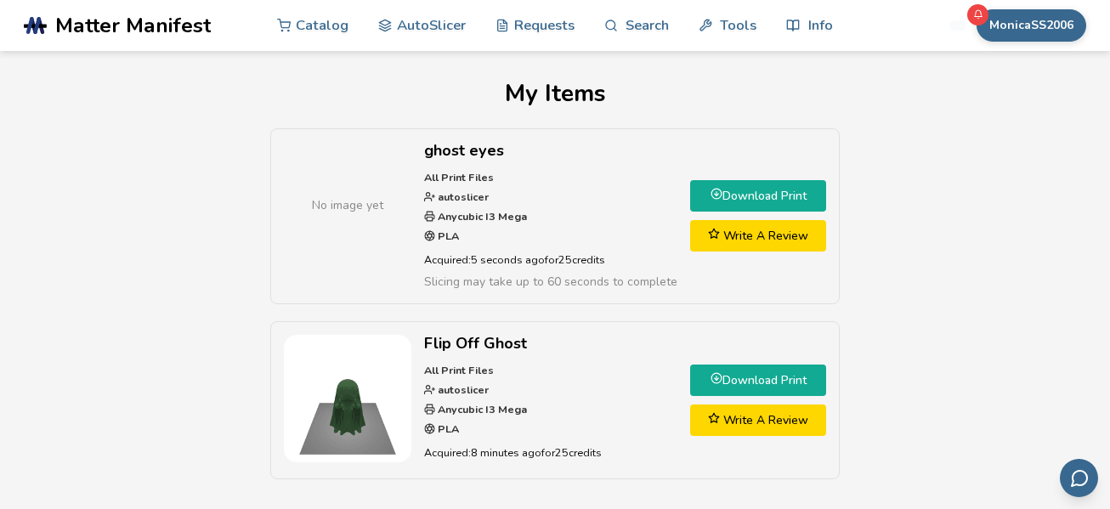
click at [704, 195] on link "Download Print" at bounding box center [758, 195] width 136 height 31
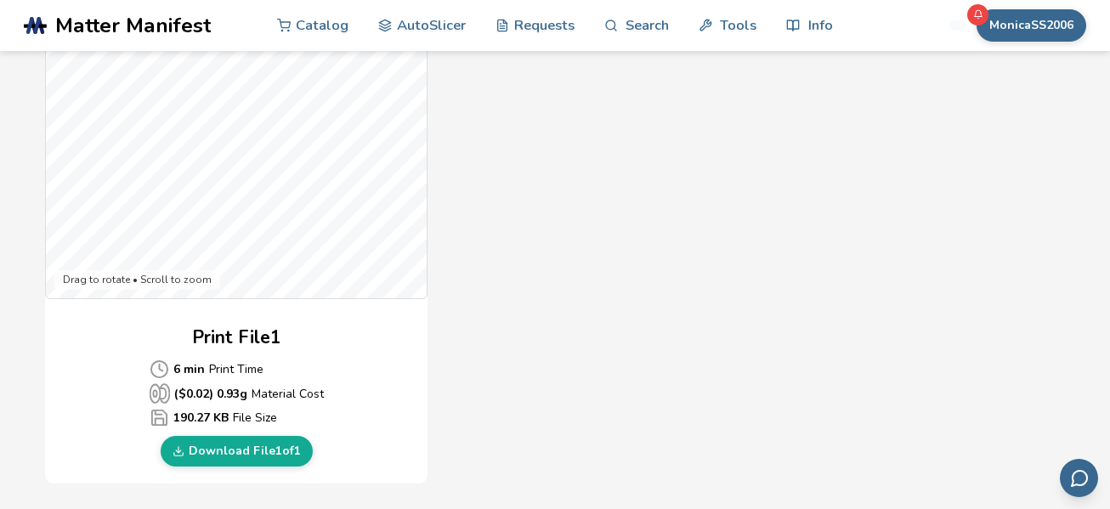
scroll to position [582, 0]
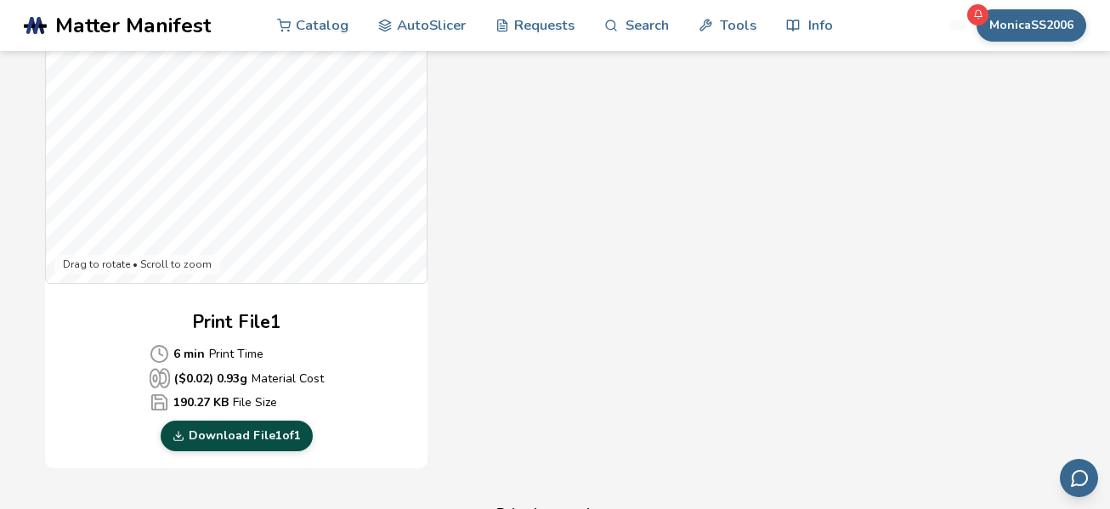
click at [234, 433] on link "Download File 1 of 1" at bounding box center [237, 436] width 152 height 31
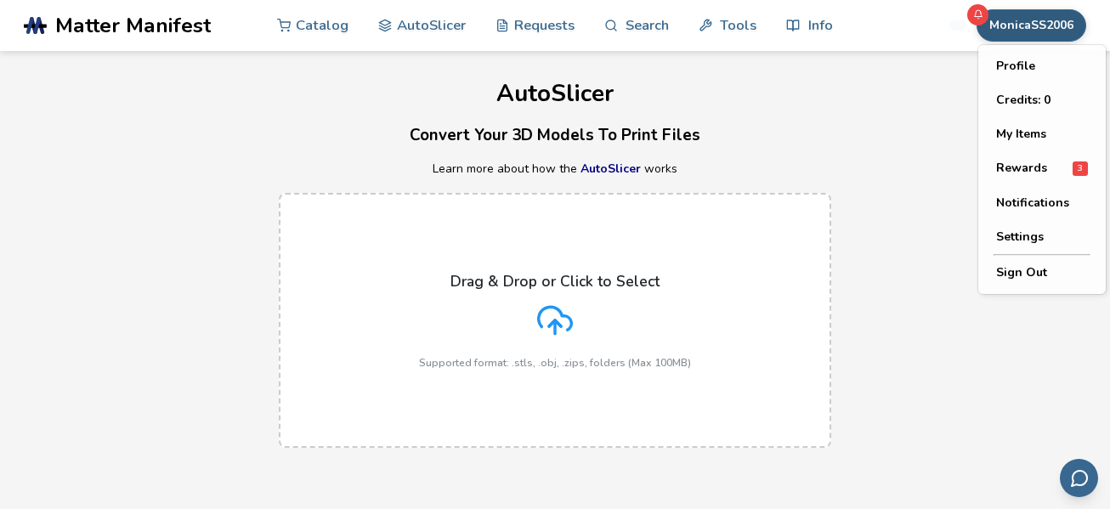
click at [1030, 22] on button "MonicaSS2006" at bounding box center [1031, 25] width 110 height 32
click at [1026, 134] on button "My Items" at bounding box center [1041, 134] width 119 height 34
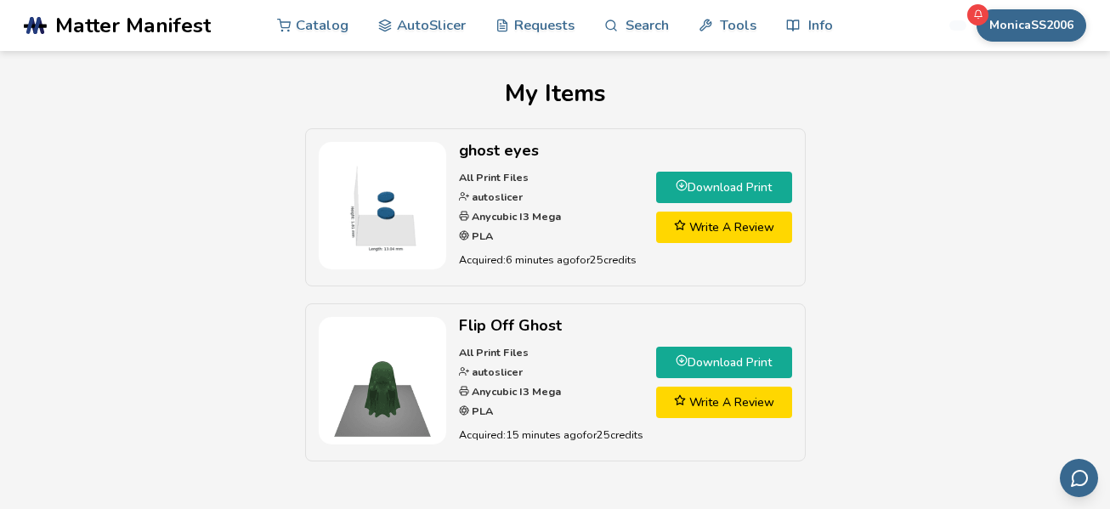
click at [759, 359] on link "Download Print" at bounding box center [724, 362] width 136 height 31
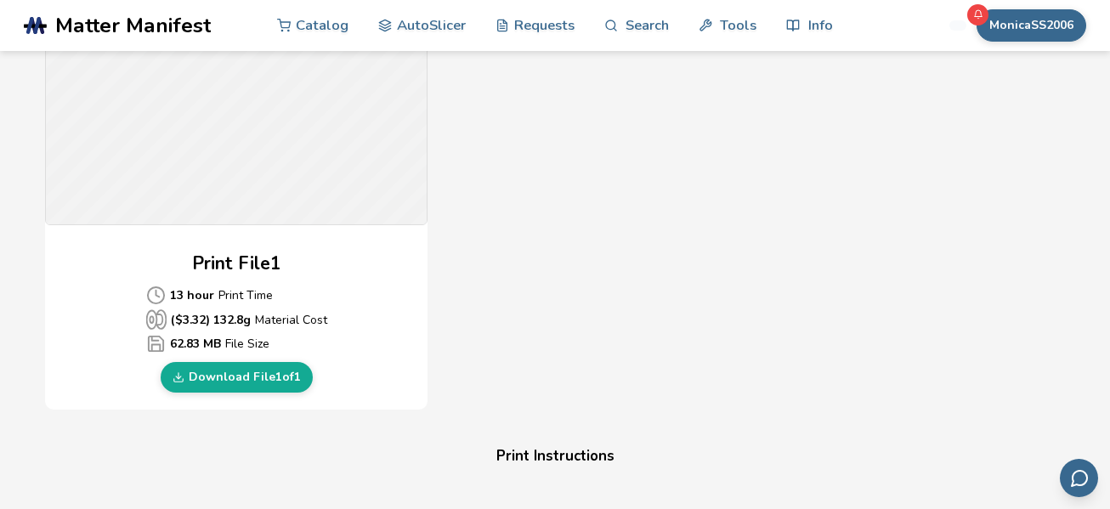
scroll to position [653, 0]
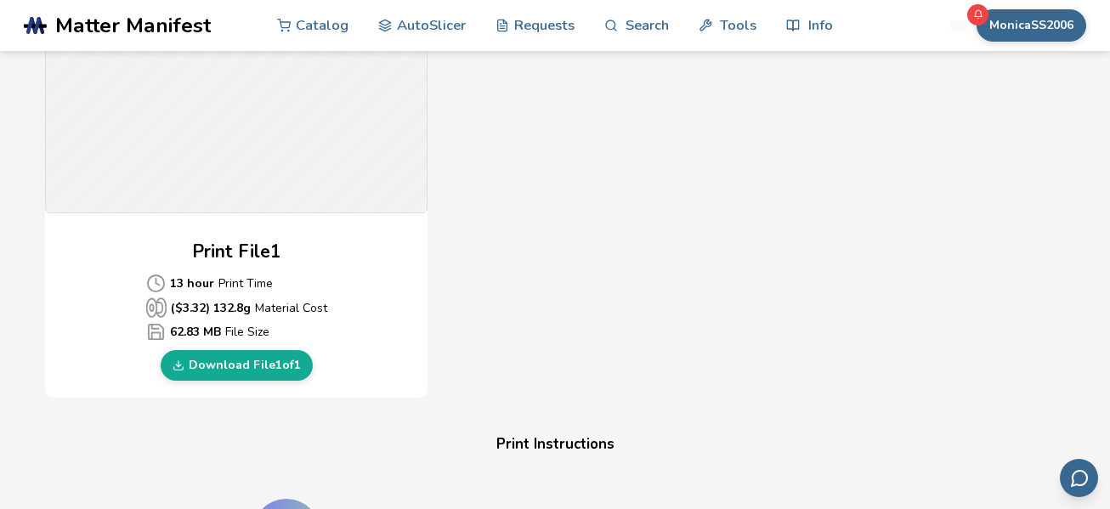
click at [202, 366] on link "Download File 1 of 1" at bounding box center [237, 365] width 152 height 31
click at [172, 364] on icon at bounding box center [178, 365] width 12 height 12
click at [173, 365] on icon at bounding box center [178, 365] width 12 height 12
click at [235, 362] on link "Download File 1 of 1" at bounding box center [237, 365] width 152 height 31
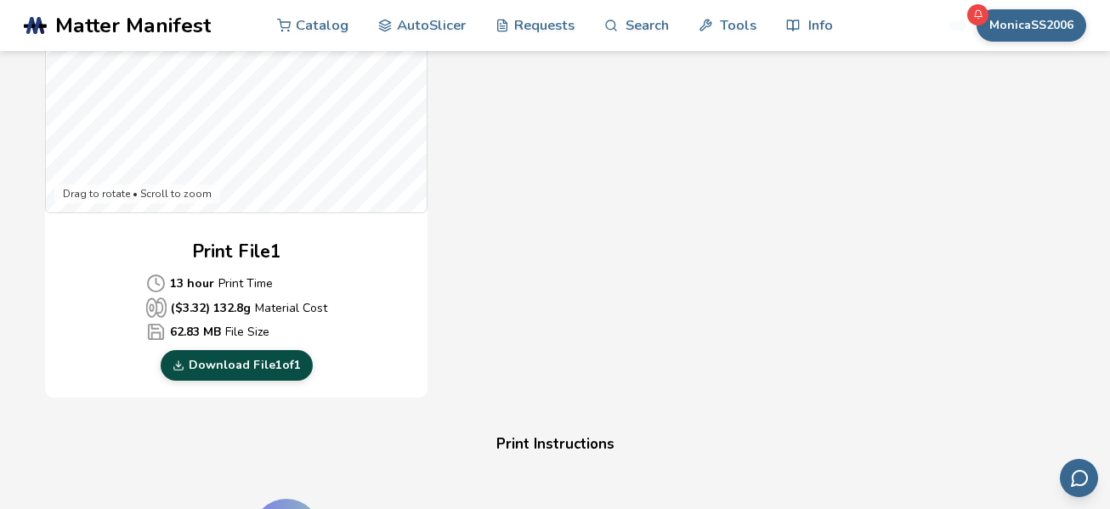
click at [202, 359] on link "Download File 1 of 1" at bounding box center [237, 365] width 152 height 31
